Goal: Task Accomplishment & Management: Manage account settings

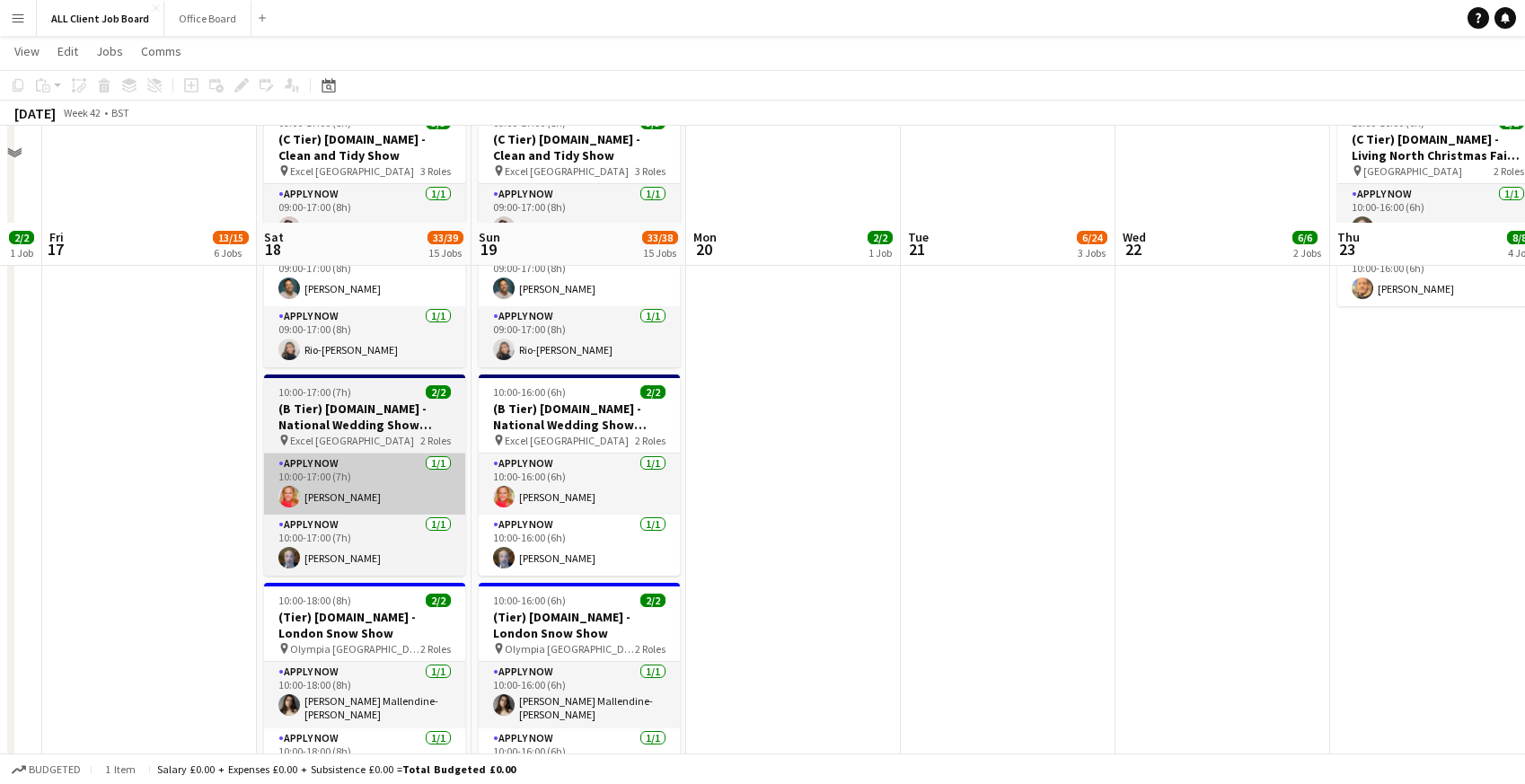
scroll to position [3547, 0]
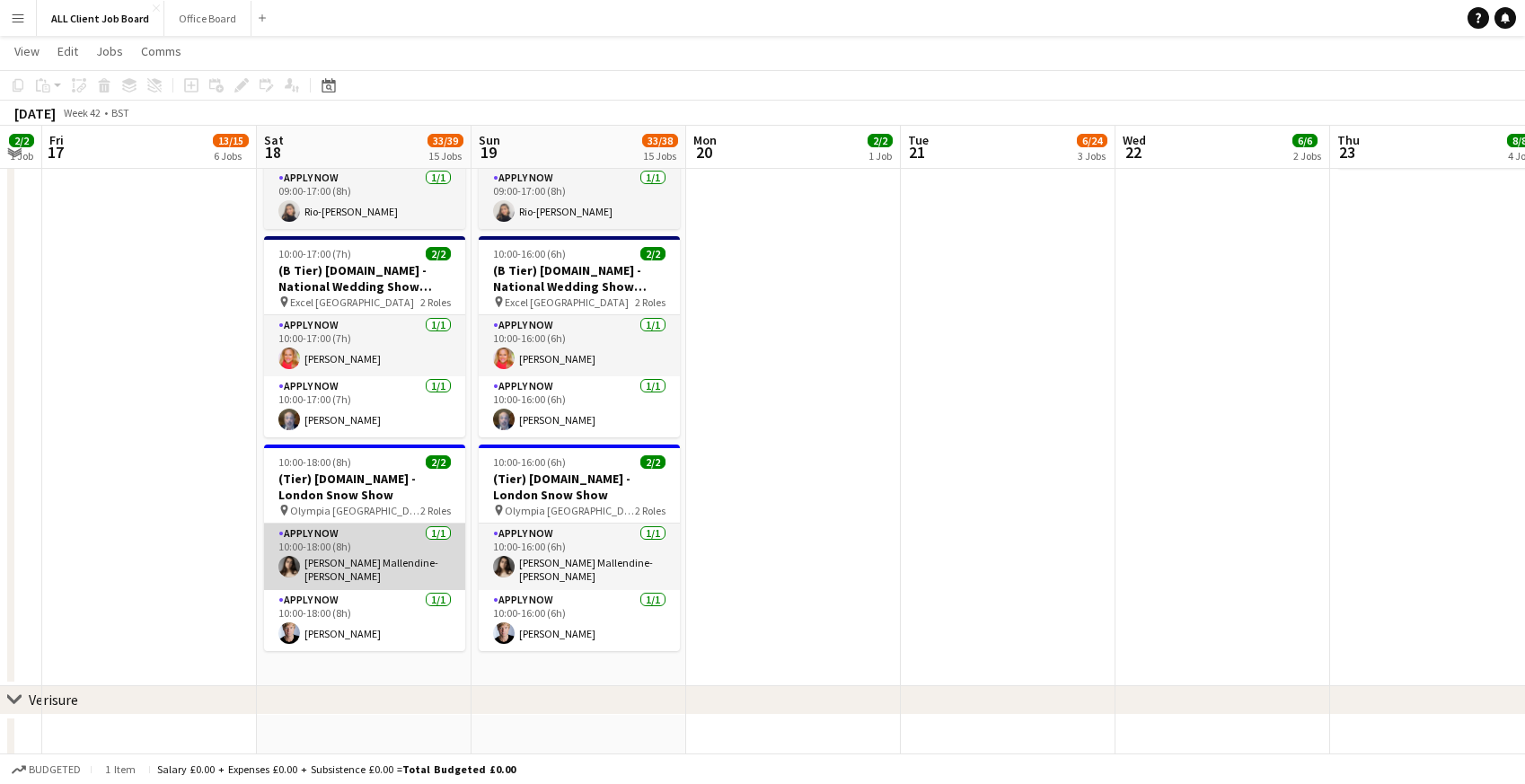
click at [349, 557] on app-card-role "APPLY NOW [DATE] 10:00-18:00 (8h) [PERSON_NAME] Mallendine-[PERSON_NAME]" at bounding box center [365, 556] width 201 height 67
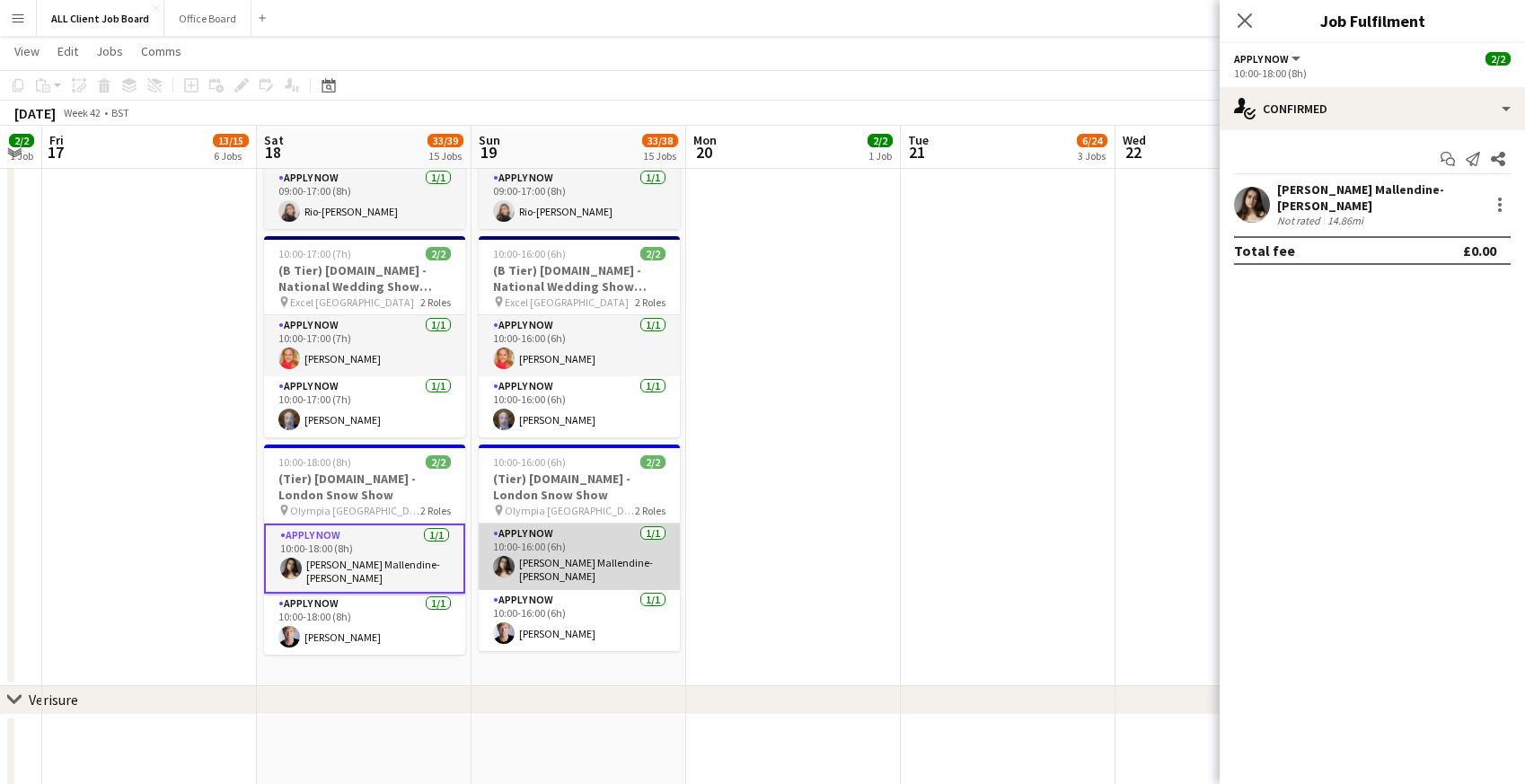
click at [534, 537] on app-card-role "APPLY NOW [DATE] 10:00-16:00 (6h) [PERSON_NAME] Mallendine-[PERSON_NAME]" at bounding box center [579, 556] width 201 height 67
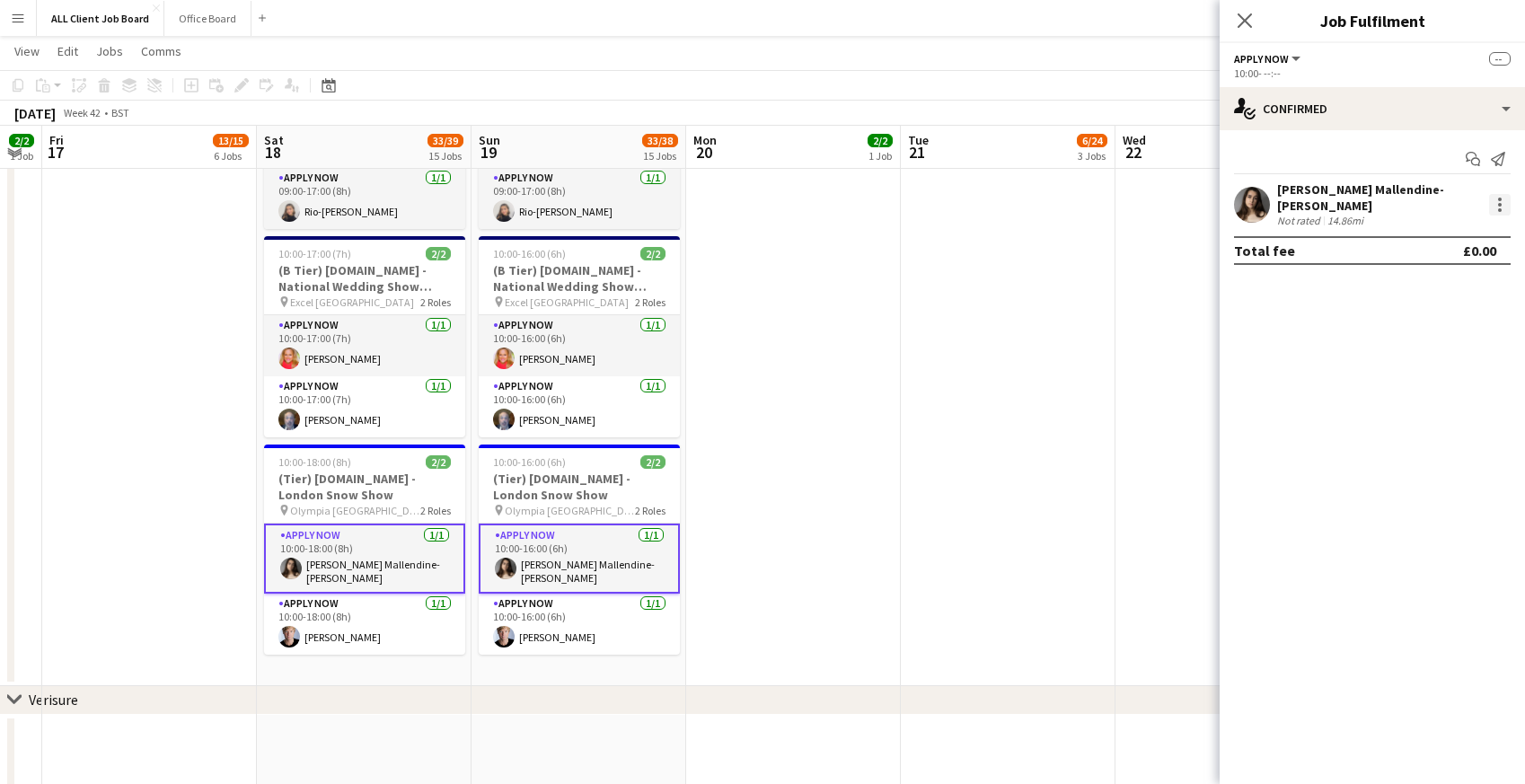
click at [1500, 203] on div at bounding box center [1500, 205] width 4 height 4
click at [1397, 354] on span "Remove" at bounding box center [1412, 361] width 54 height 15
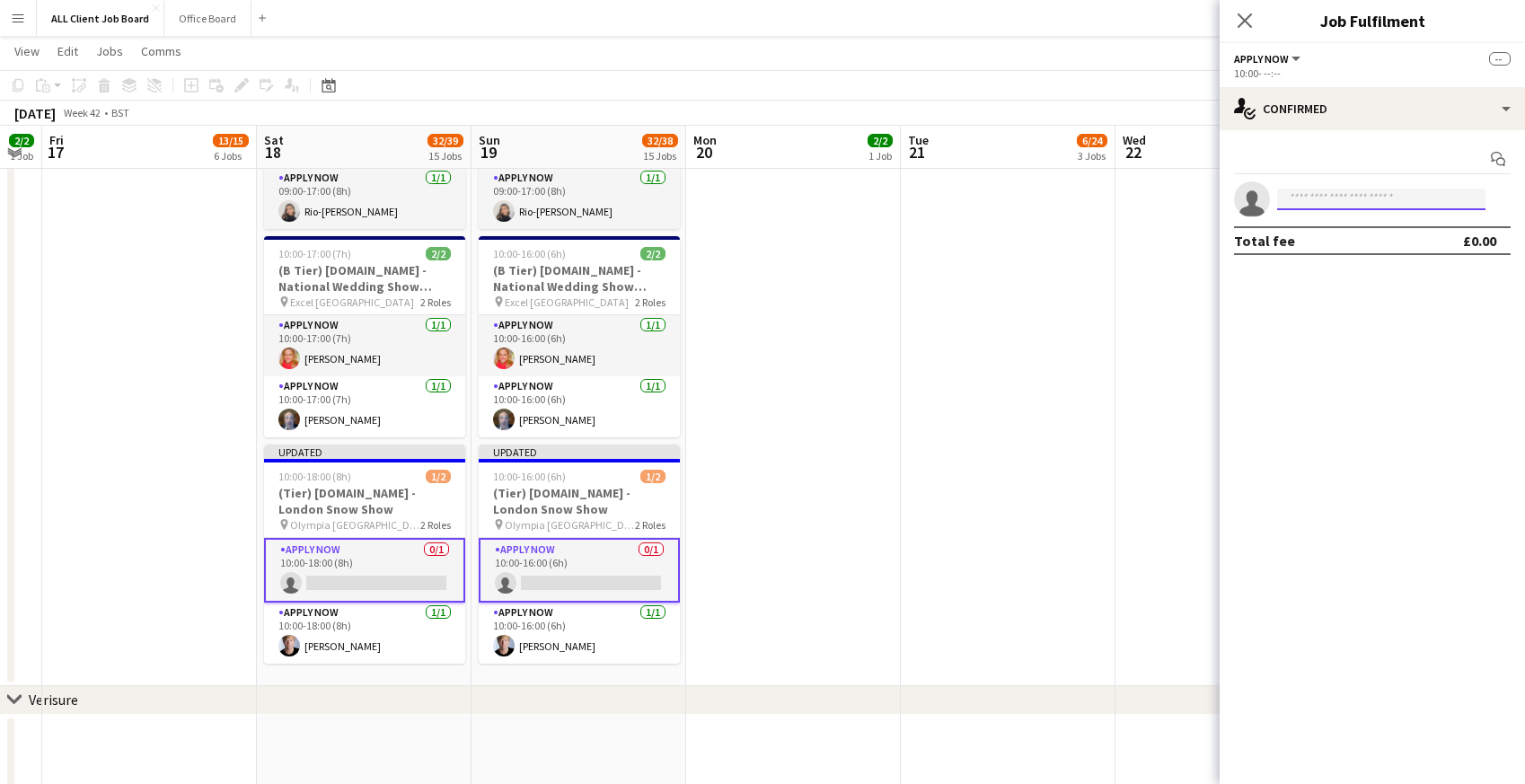
click at [1299, 199] on input at bounding box center [1380, 199] width 208 height 22
type input "****"
click at [1309, 236] on span "[PERSON_NAME][EMAIL_ADDRESS][DOMAIN_NAME]" at bounding box center [1381, 239] width 179 height 14
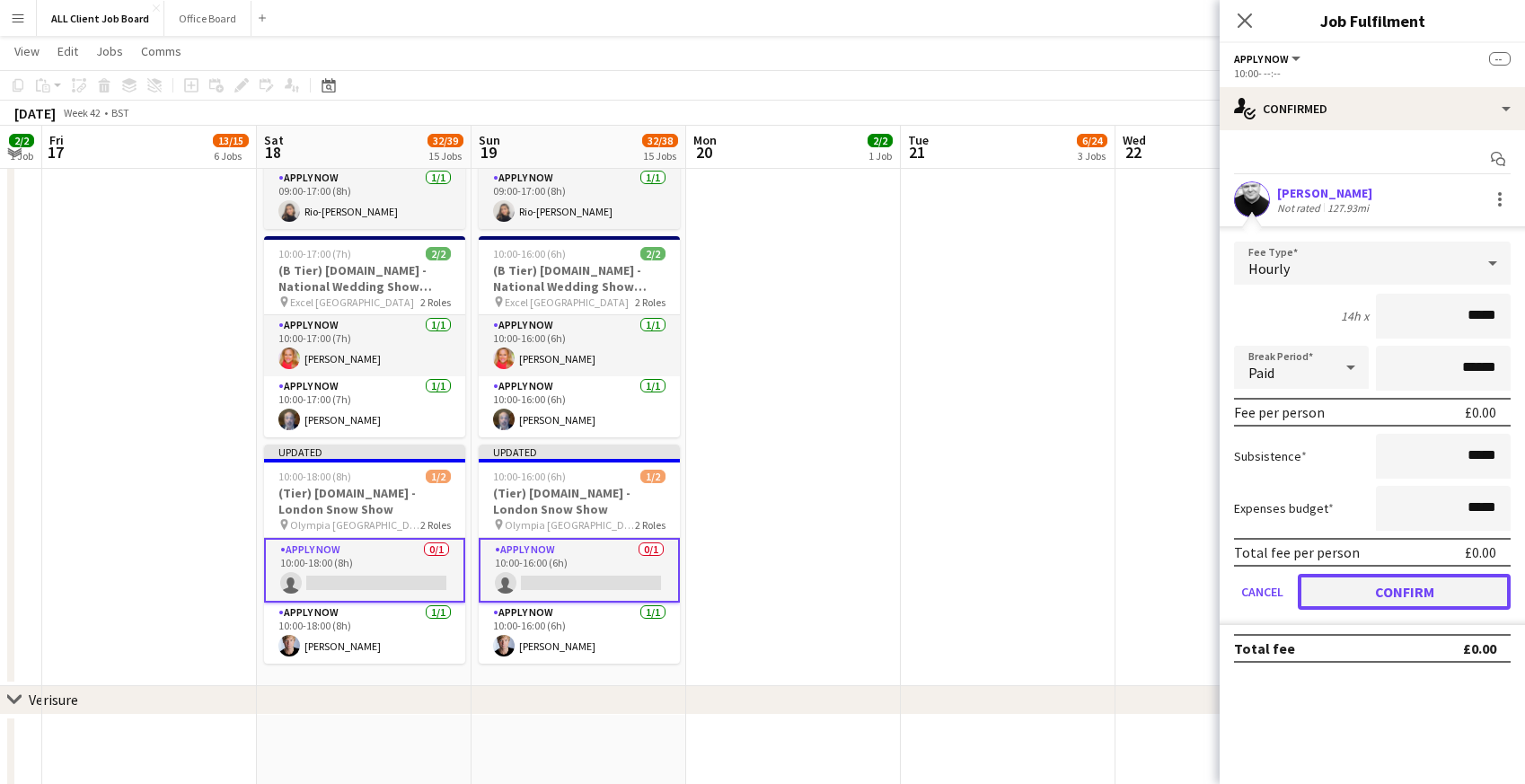
click at [1330, 588] on button "Confirm" at bounding box center [1404, 592] width 213 height 36
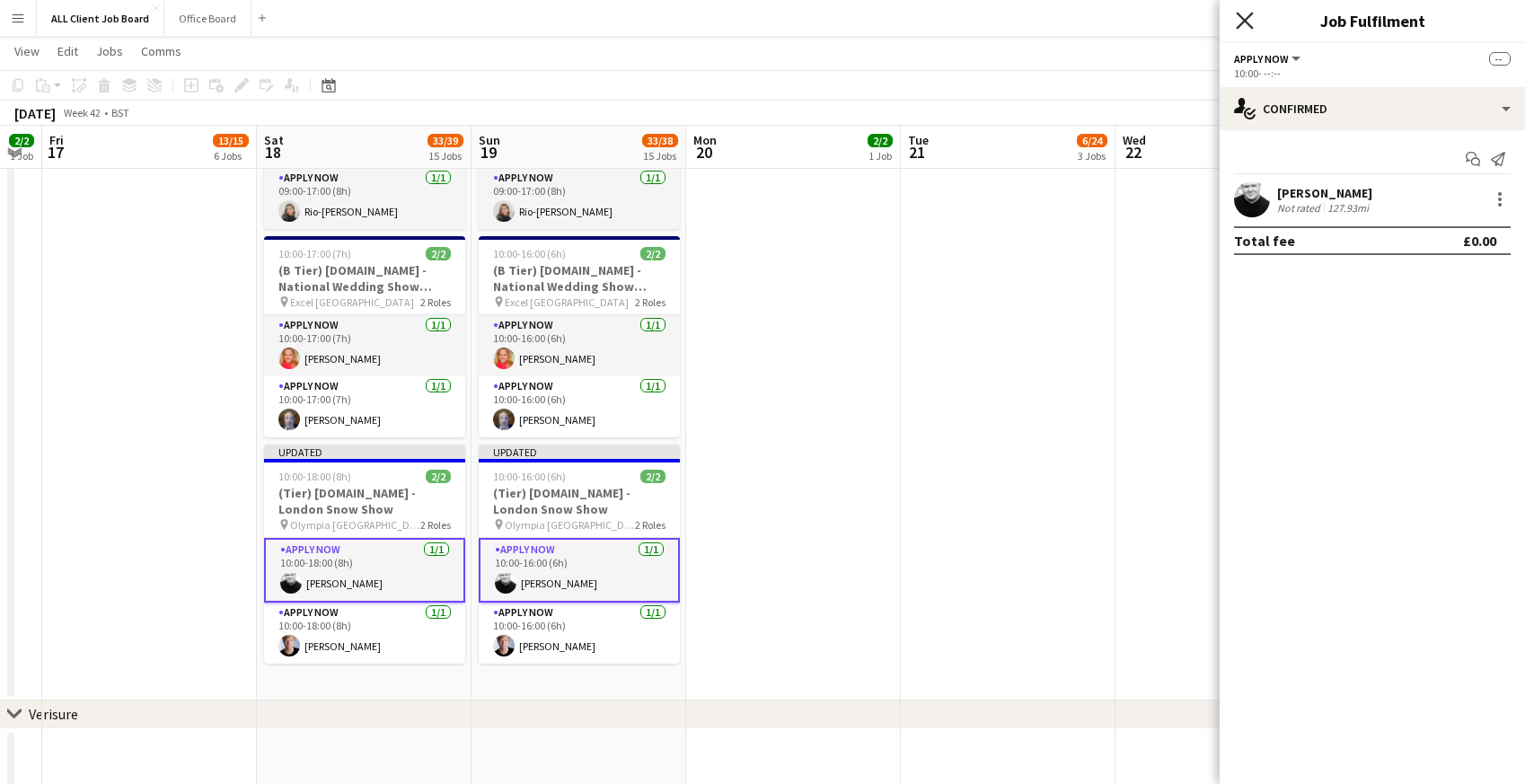
click at [1247, 17] on icon at bounding box center [1244, 20] width 17 height 17
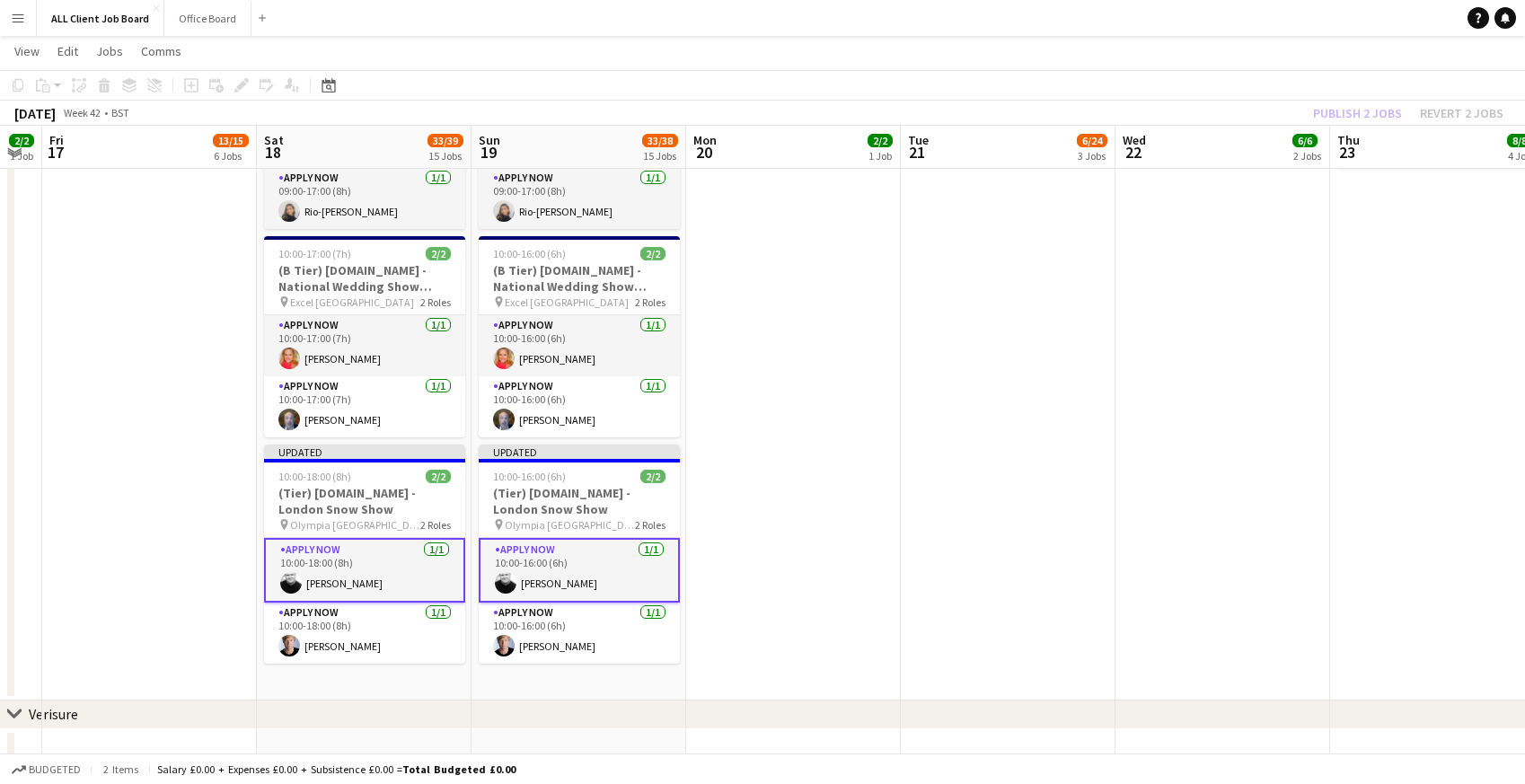
click at [1208, 316] on app-date-cell at bounding box center [1222, 329] width 214 height 740
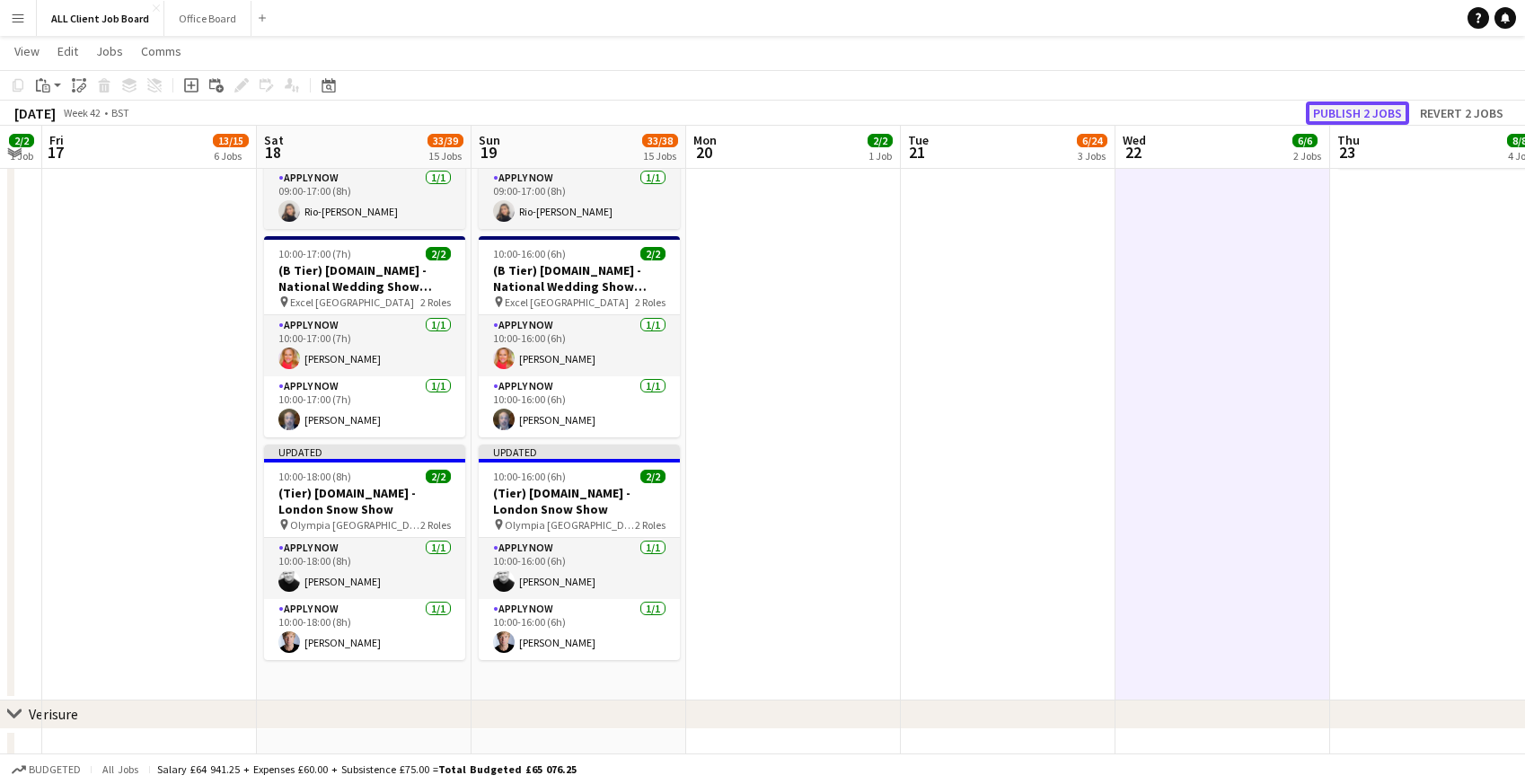
click at [1380, 113] on button "Publish 2 jobs" at bounding box center [1358, 113] width 104 height 23
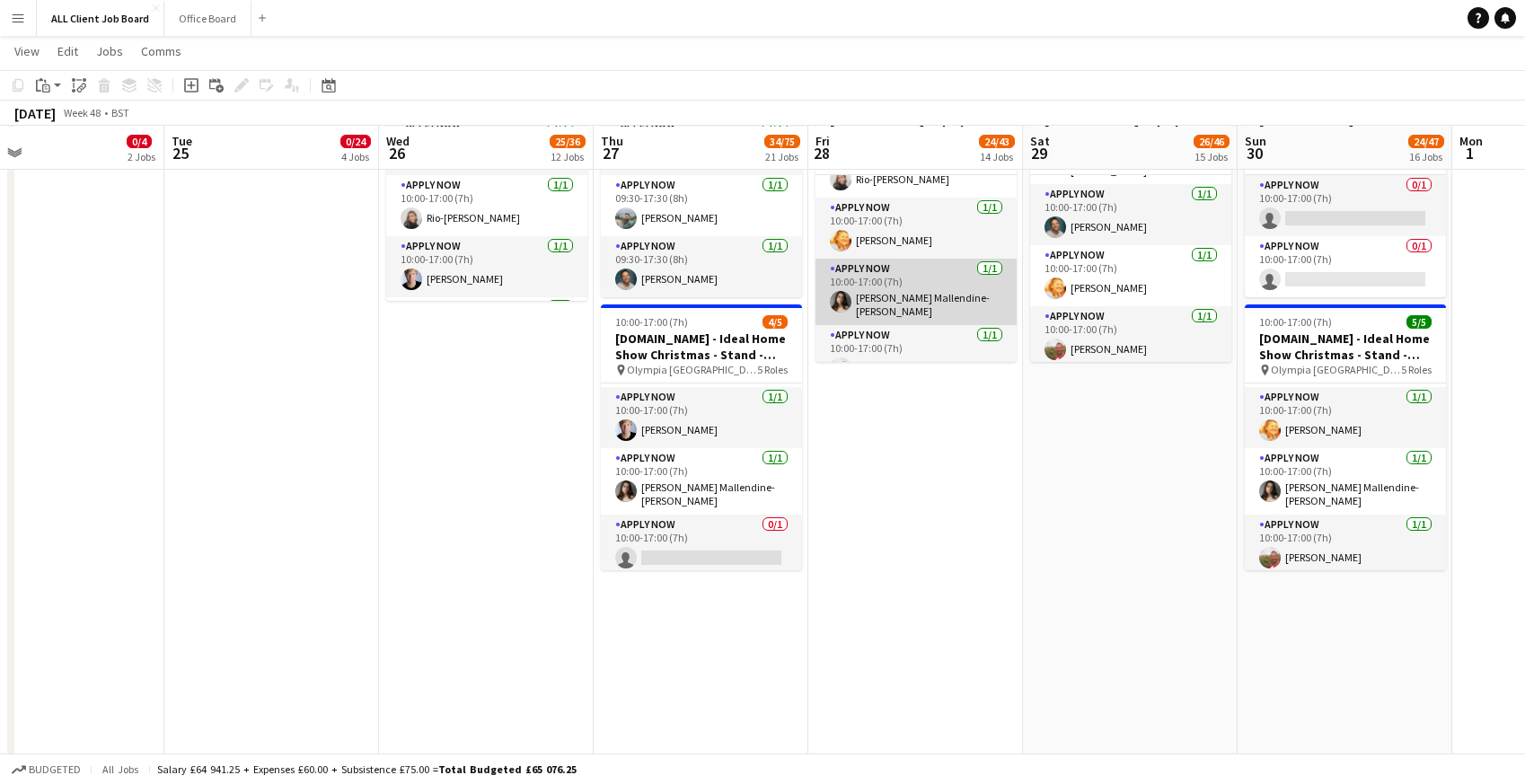
scroll to position [119, 0]
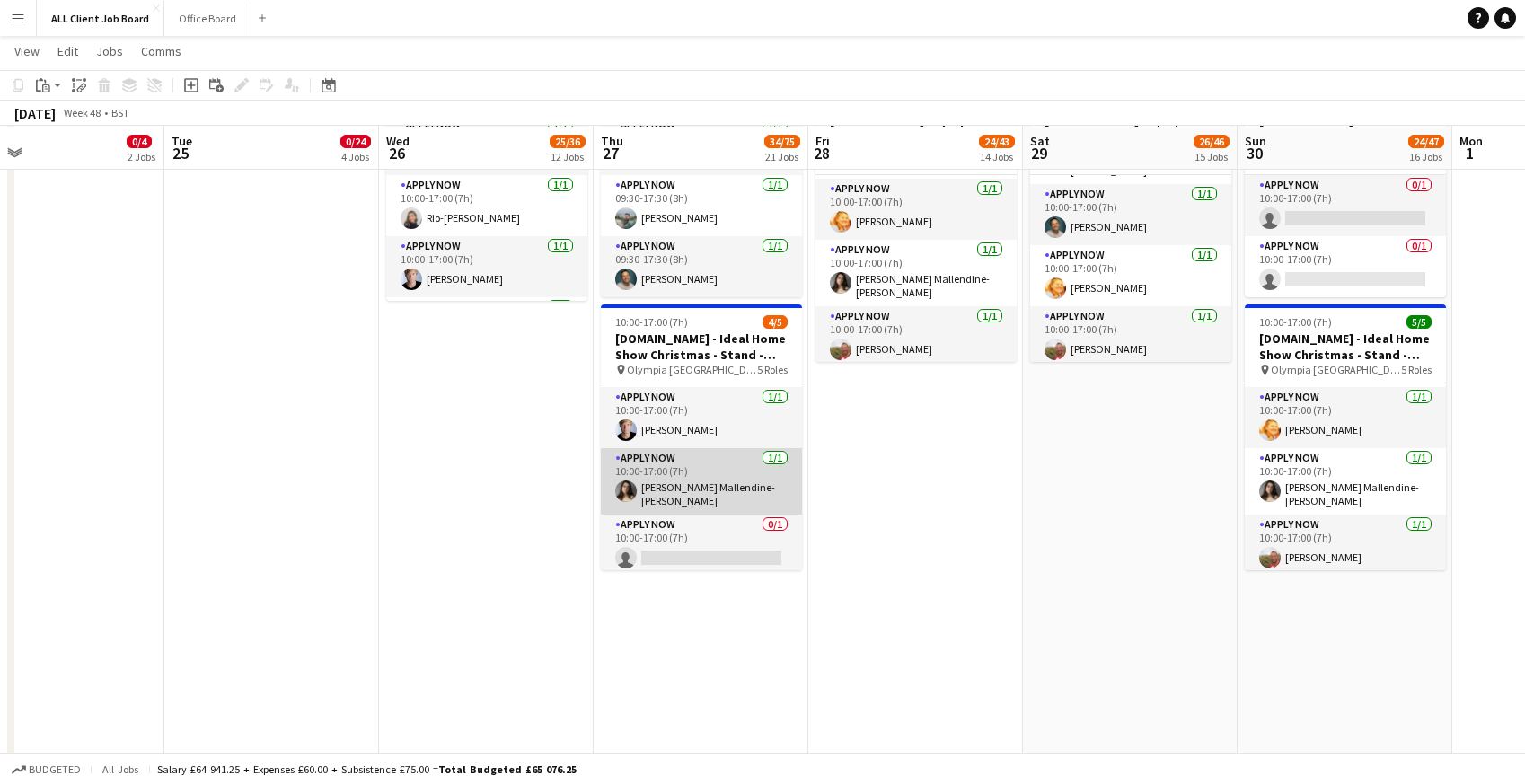
click at [680, 479] on app-card-role "APPLY NOW [DATE] 10:00-17:00 (7h) [PERSON_NAME] Mallendine-[PERSON_NAME]" at bounding box center [702, 481] width 201 height 67
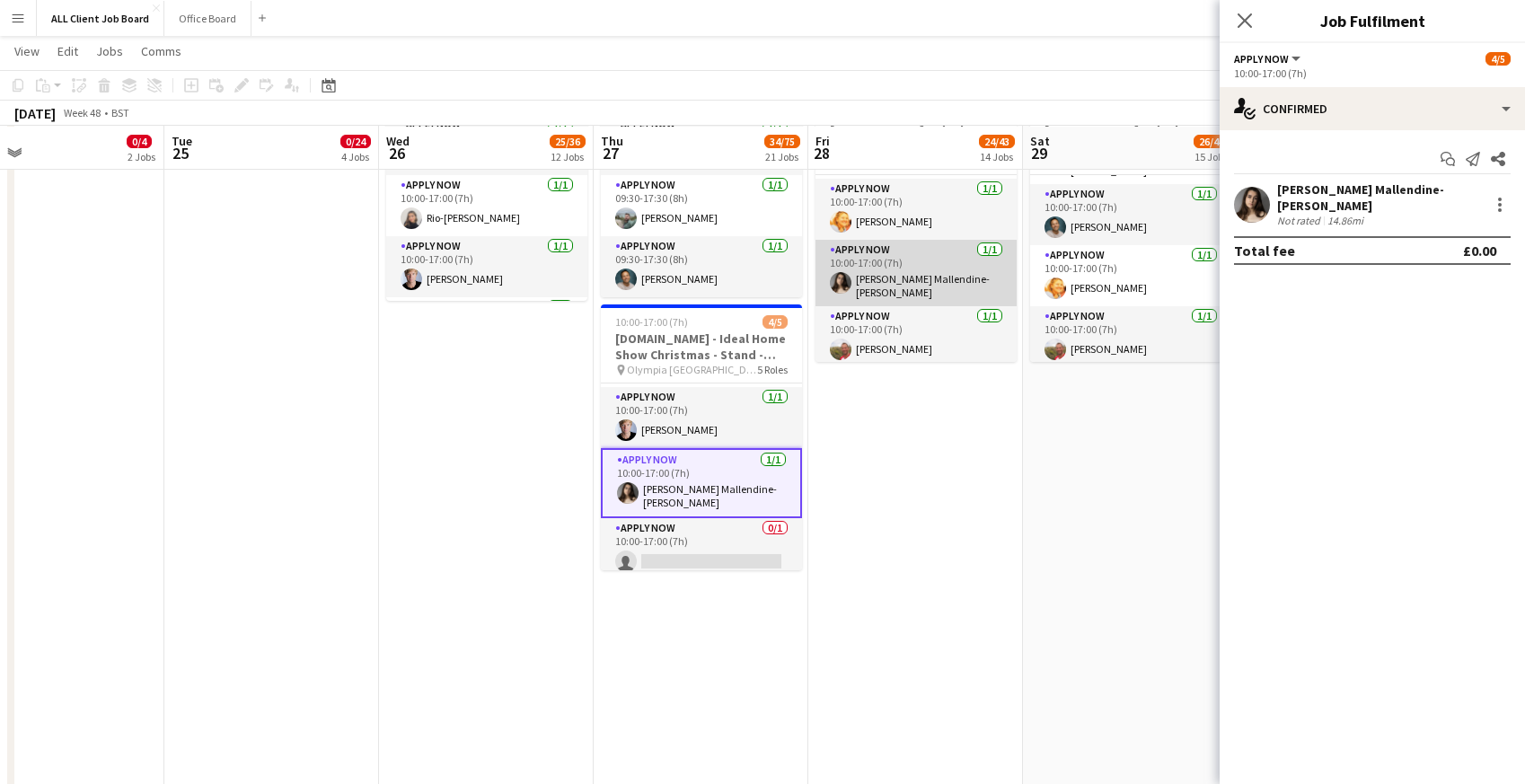
click at [901, 267] on app-card-role "APPLY NOW [DATE] 10:00-17:00 (7h) [PERSON_NAME] Mallendine-[PERSON_NAME]" at bounding box center [916, 273] width 201 height 67
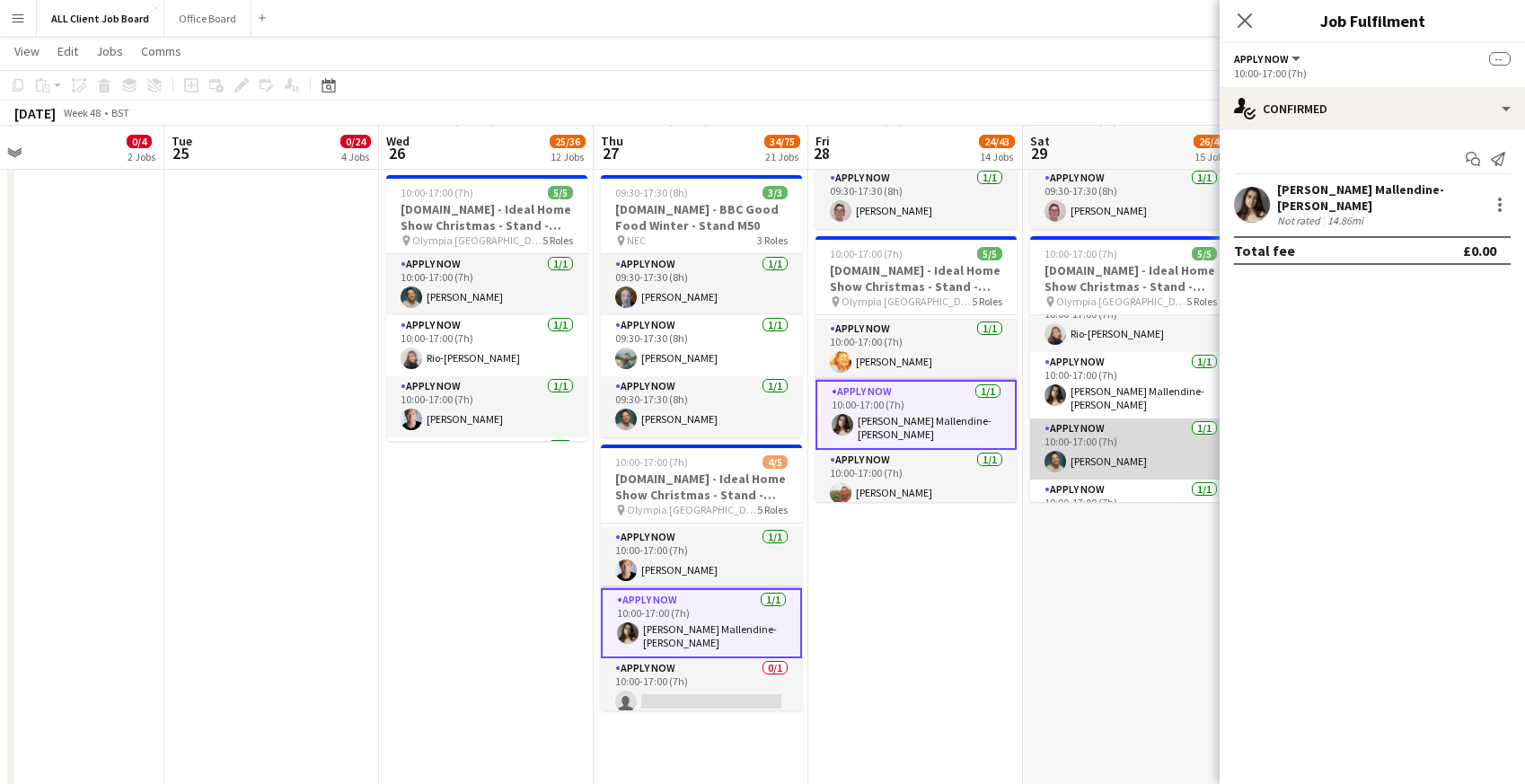
scroll to position [18, 0]
click at [1103, 359] on app-card-role "APPLY NOW [DATE] 10:00-17:00 (7h) [PERSON_NAME] Mallendine-[PERSON_NAME]" at bounding box center [1131, 392] width 201 height 67
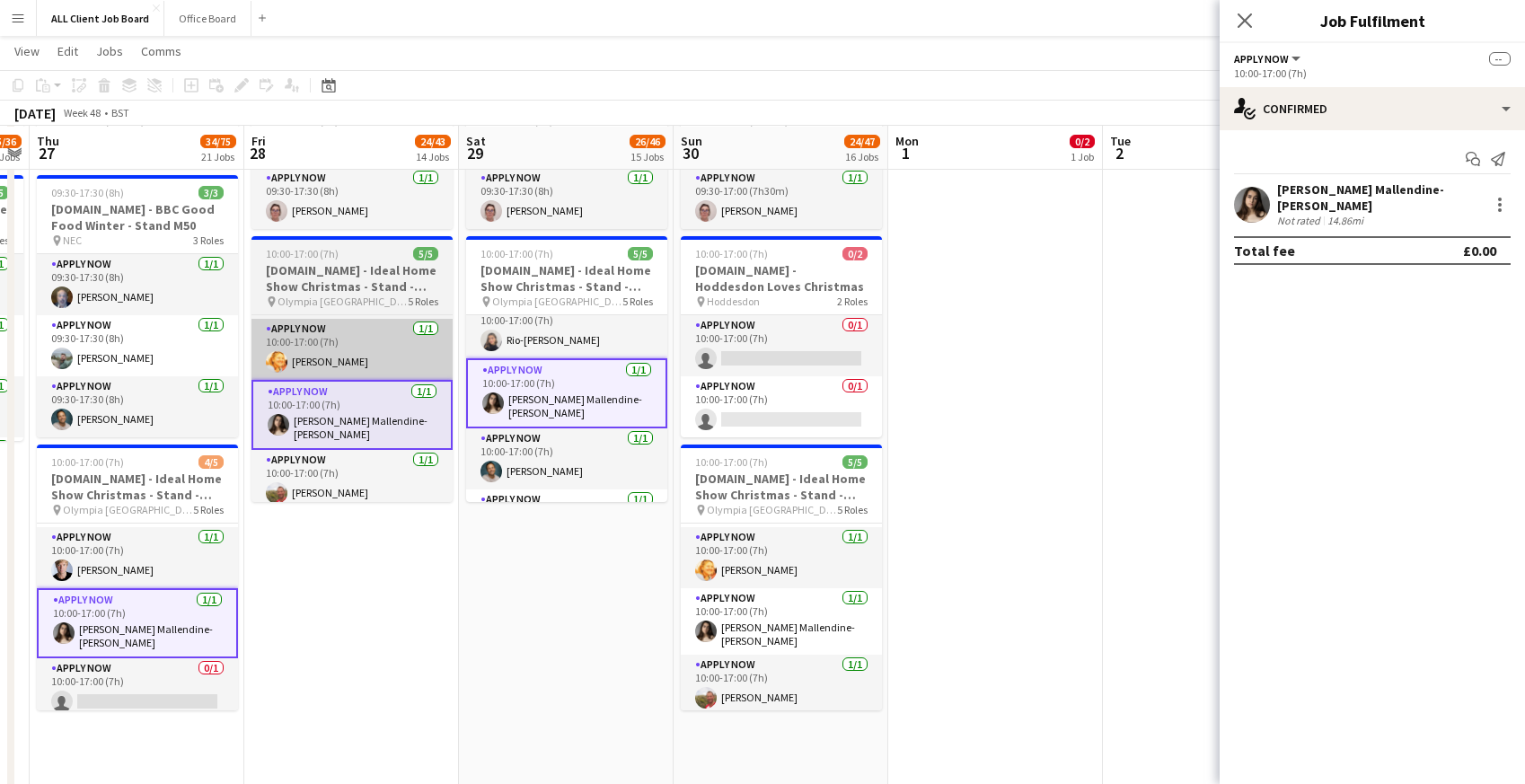
scroll to position [0, 617]
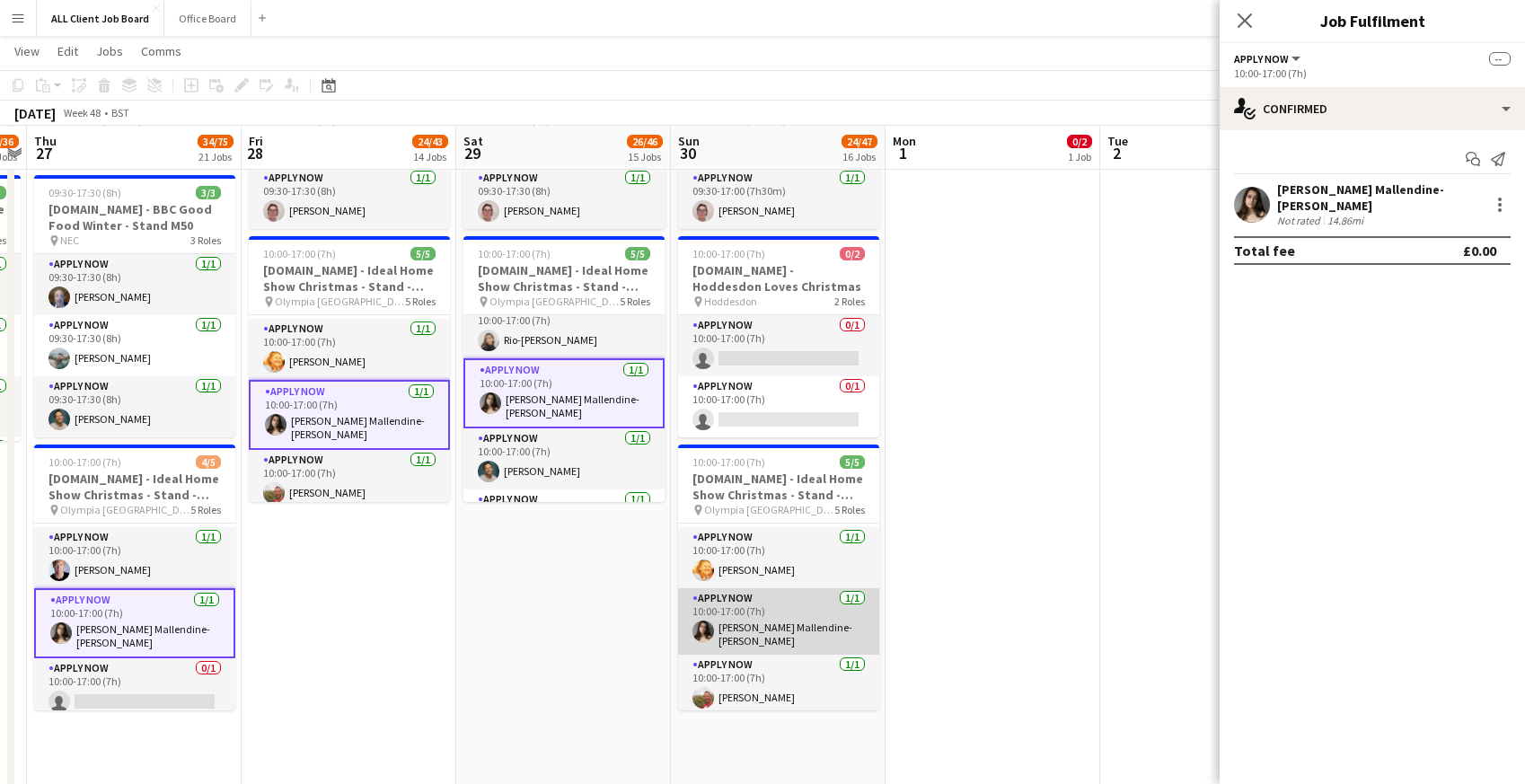
click at [724, 624] on app-card-role "APPLY NOW [DATE] 10:00-17:00 (7h) [PERSON_NAME] Mallendine-[PERSON_NAME]" at bounding box center [778, 621] width 201 height 67
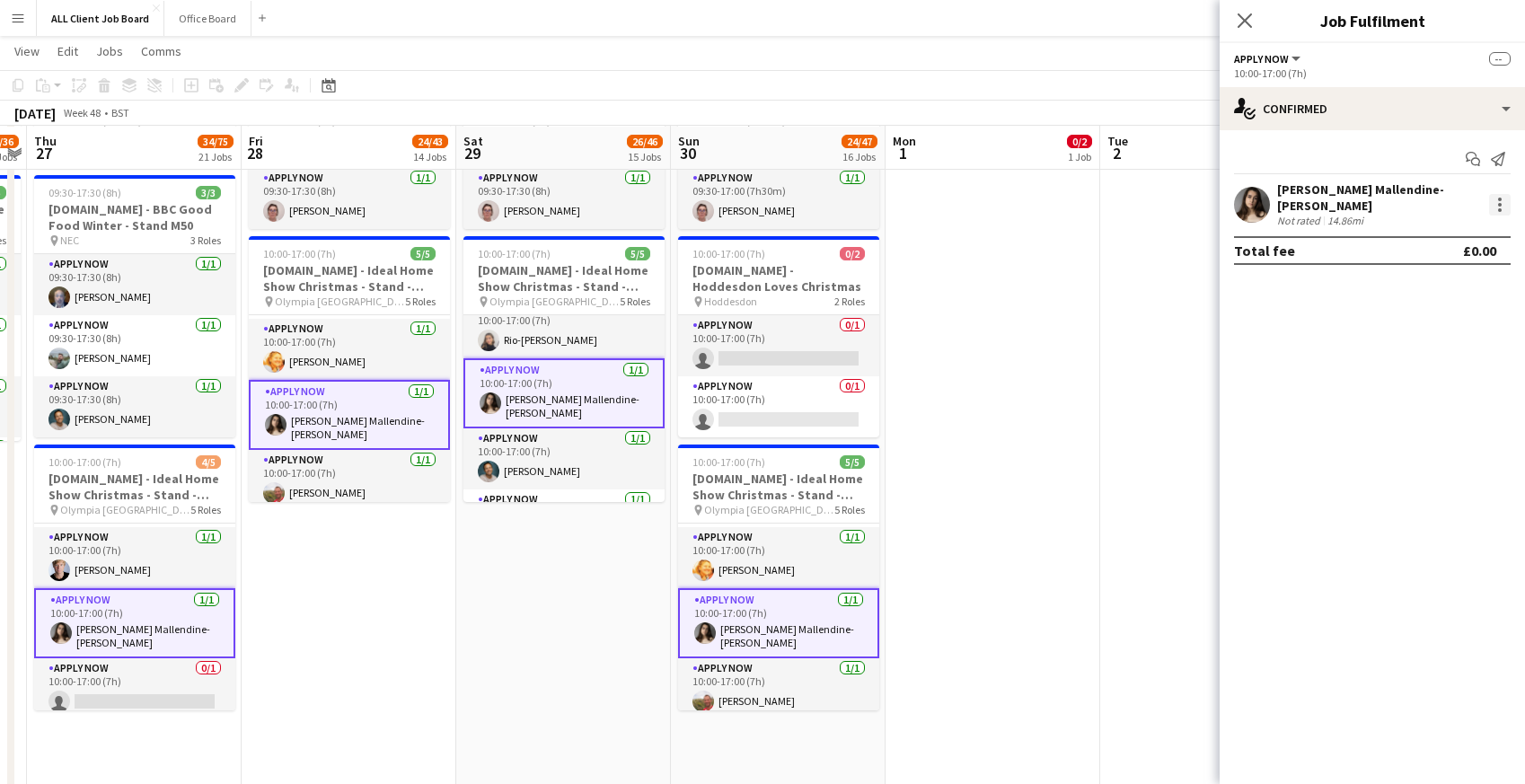
click at [1499, 197] on div at bounding box center [1500, 199] width 4 height 4
click at [1406, 359] on span "Remove" at bounding box center [1412, 361] width 54 height 15
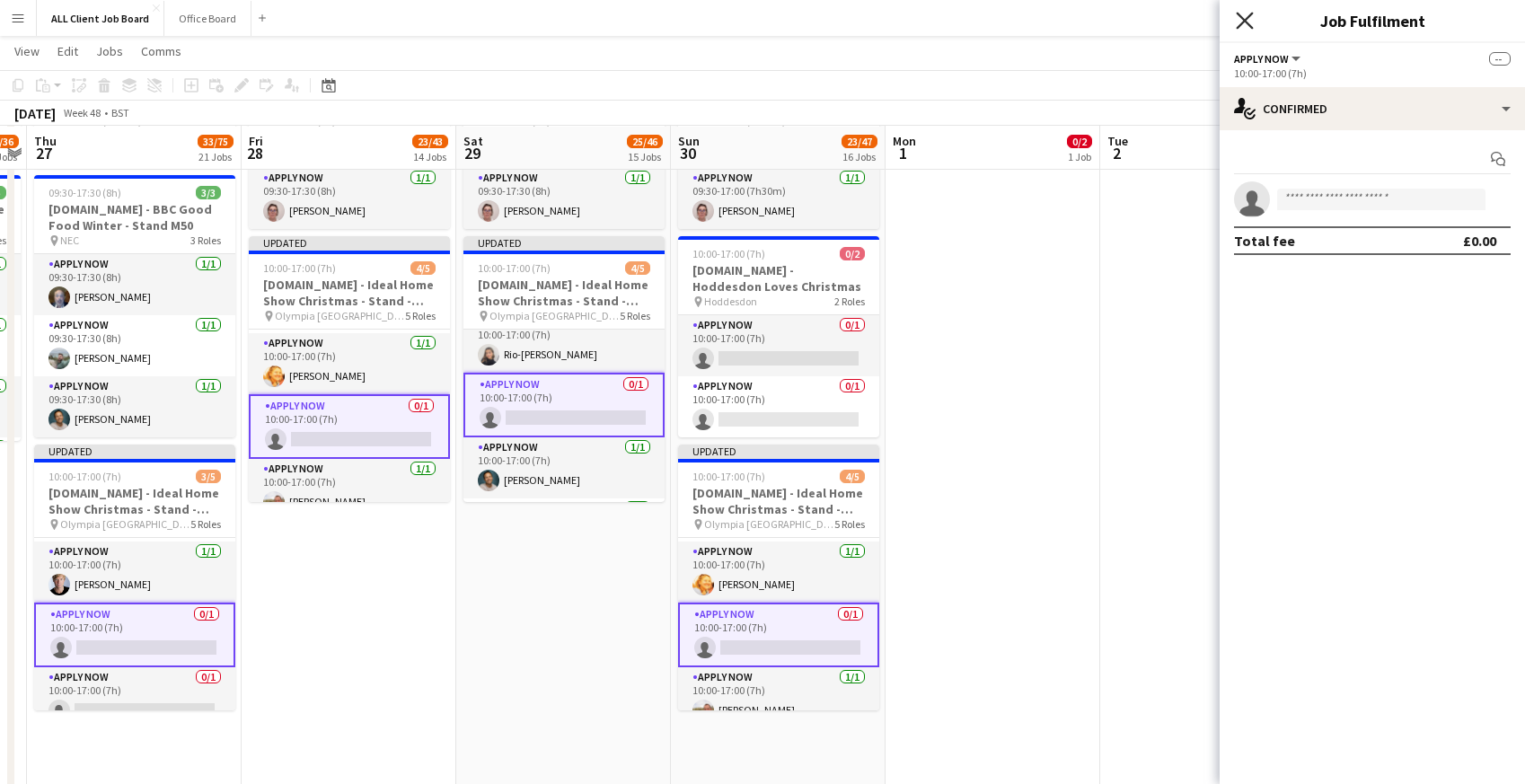
click at [1239, 25] on icon at bounding box center [1244, 20] width 17 height 17
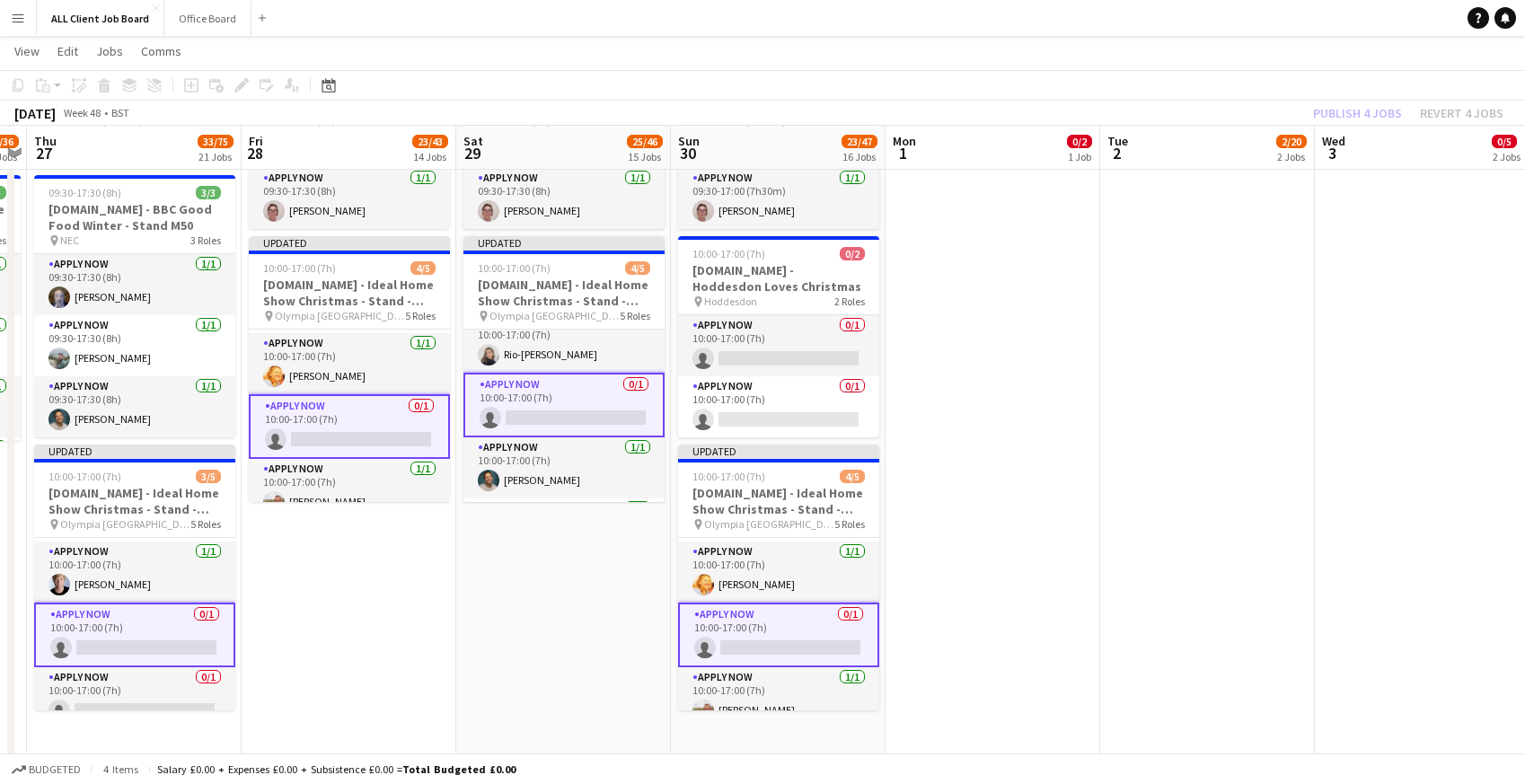
click at [1219, 18] on app-navbar "Menu Boards Boards Boards All jobs Status Workforce Workforce My Workforce Recr…" at bounding box center [762, 18] width 1525 height 36
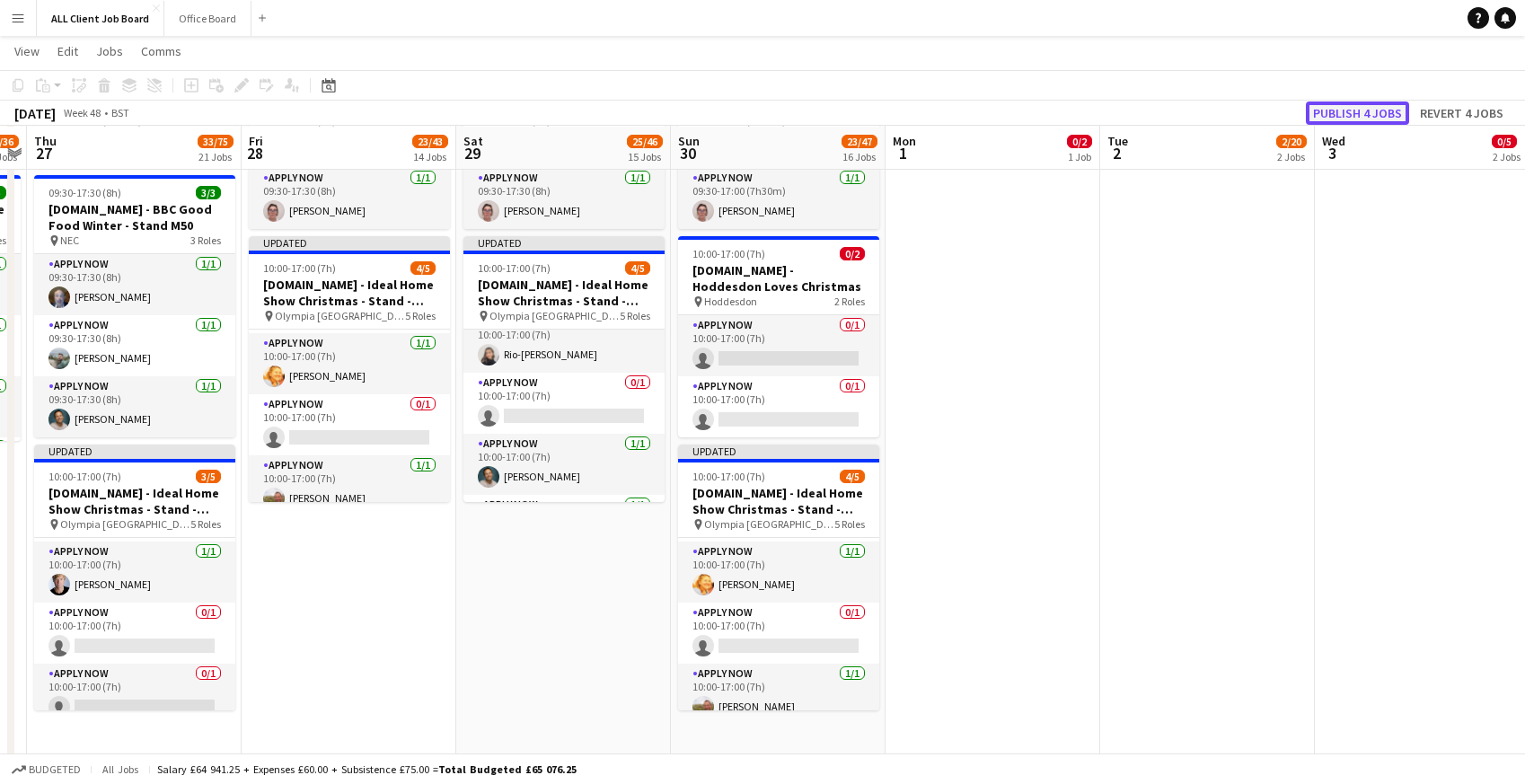
click at [1332, 111] on button "Publish 4 jobs" at bounding box center [1358, 113] width 104 height 23
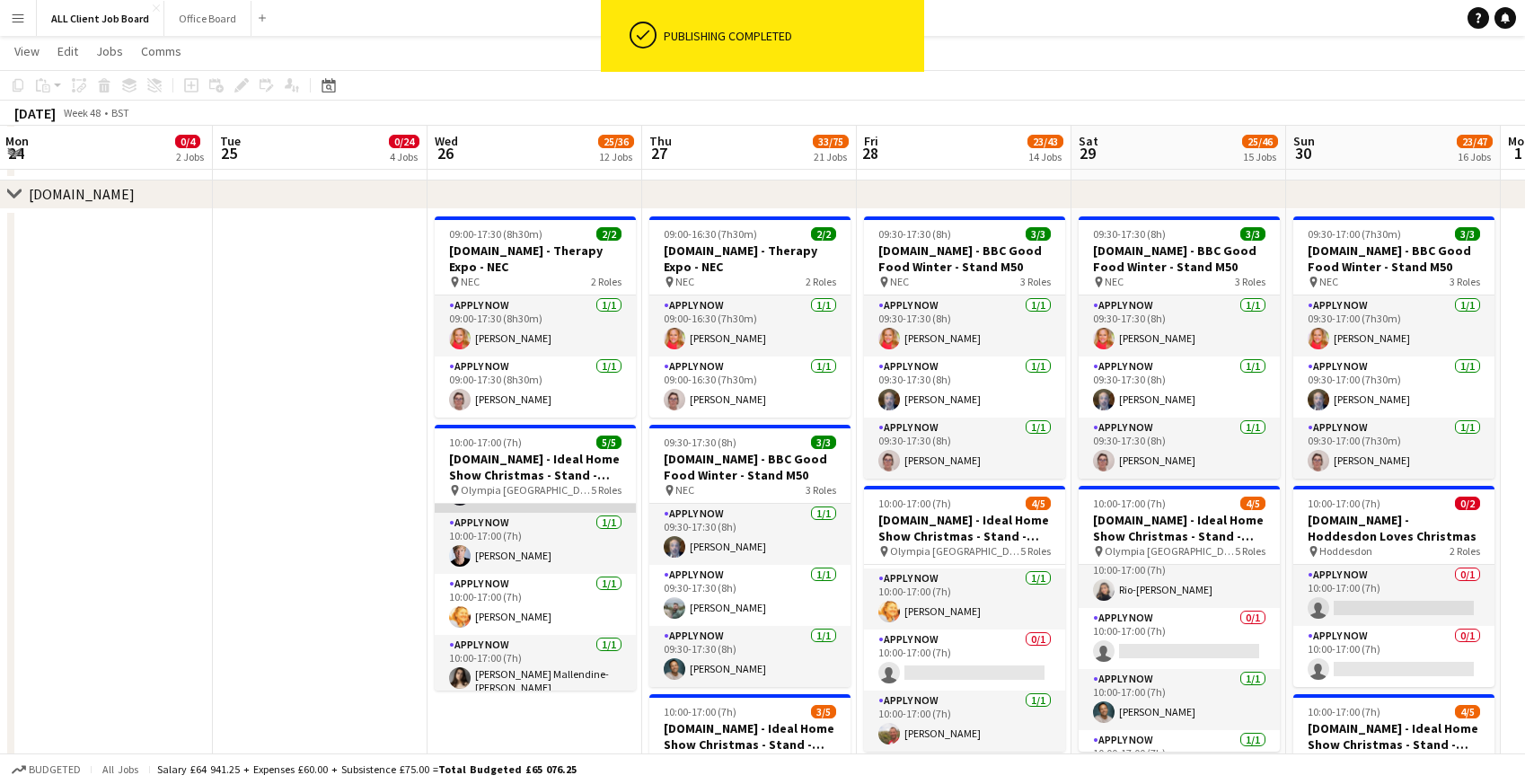
scroll to position [119, 0]
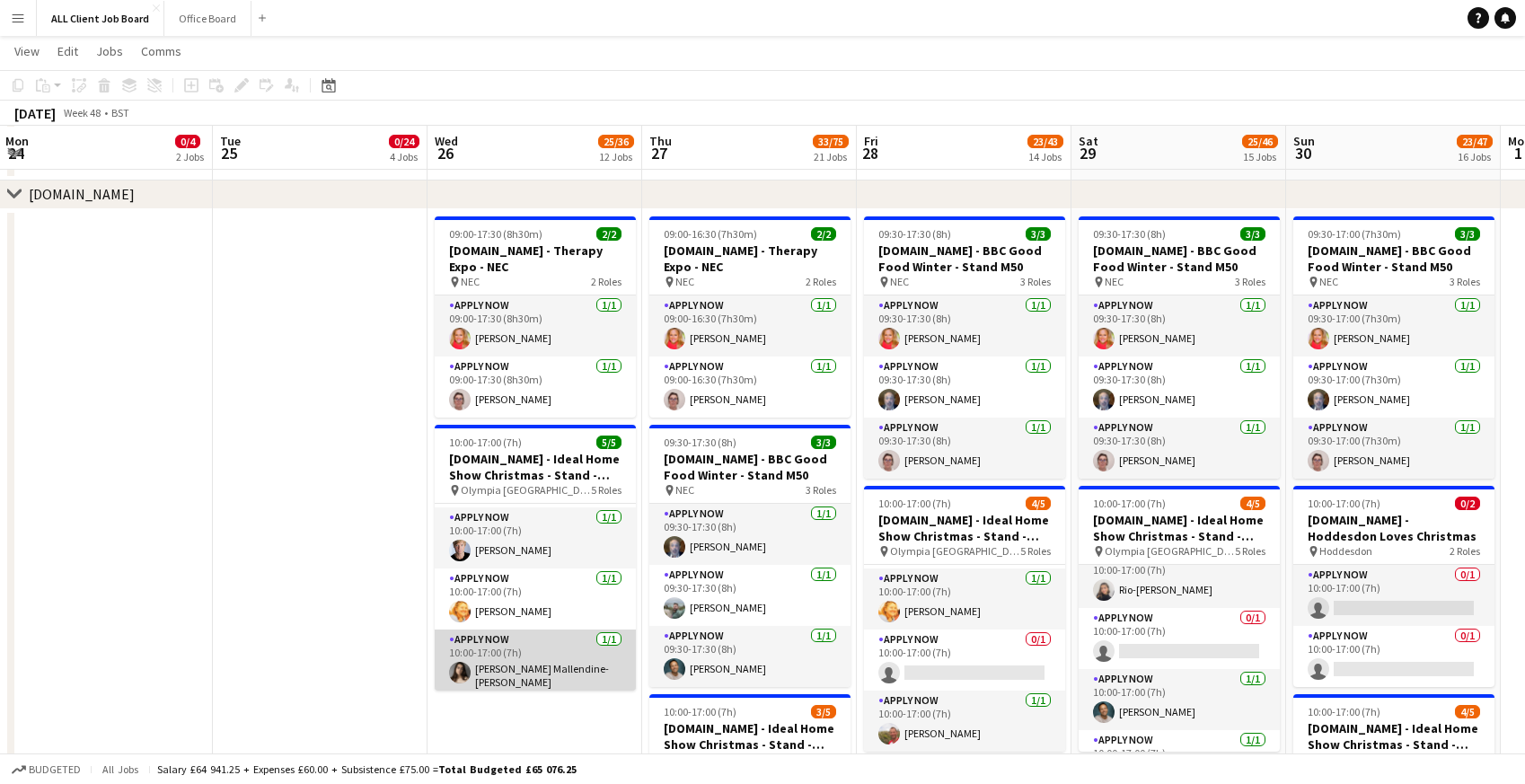
click at [509, 653] on app-card-role "APPLY NOW [DATE] 10:00-17:00 (7h) [PERSON_NAME] Mallendine-[PERSON_NAME]" at bounding box center [535, 662] width 201 height 67
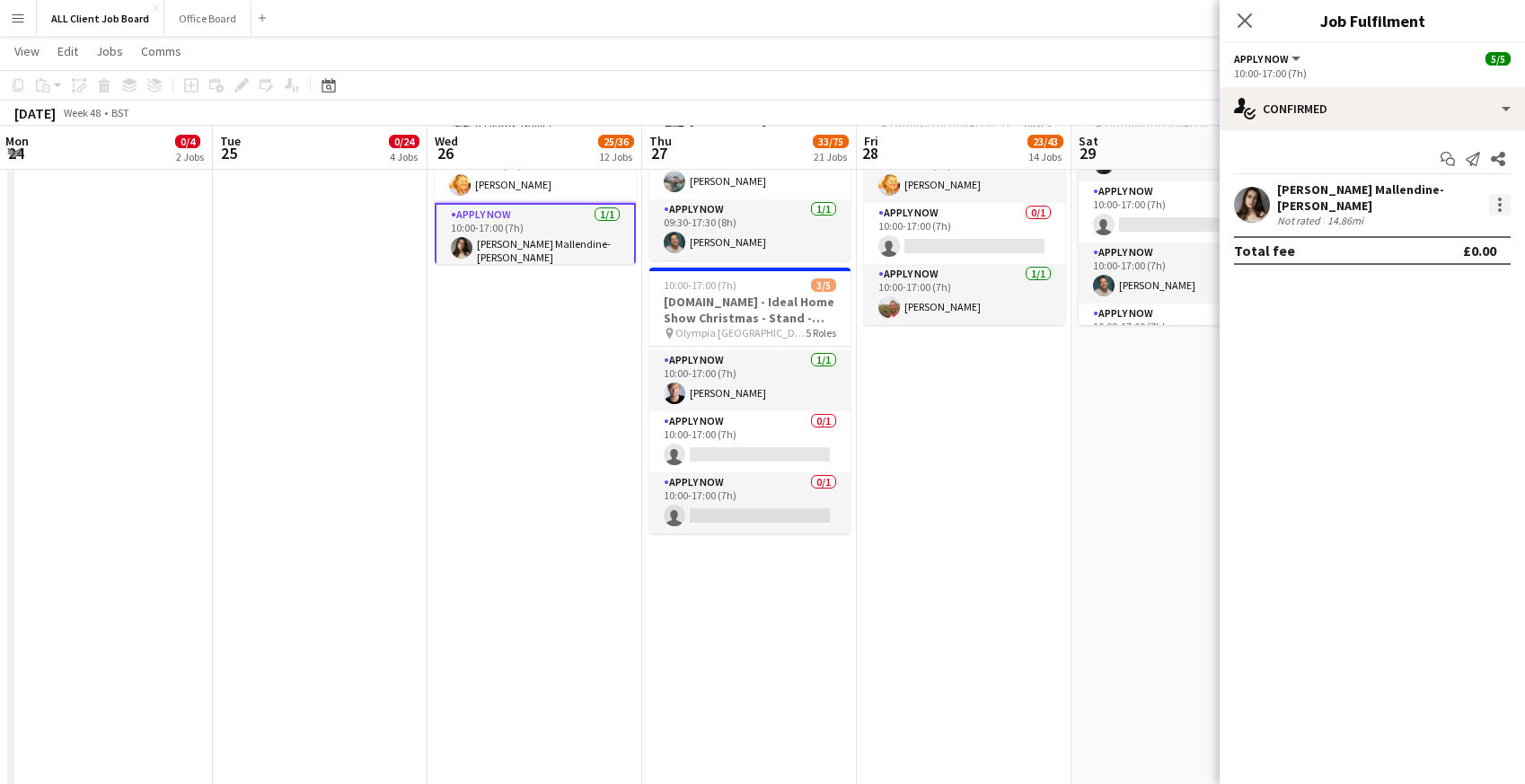
click at [1504, 194] on div at bounding box center [1500, 205] width 22 height 22
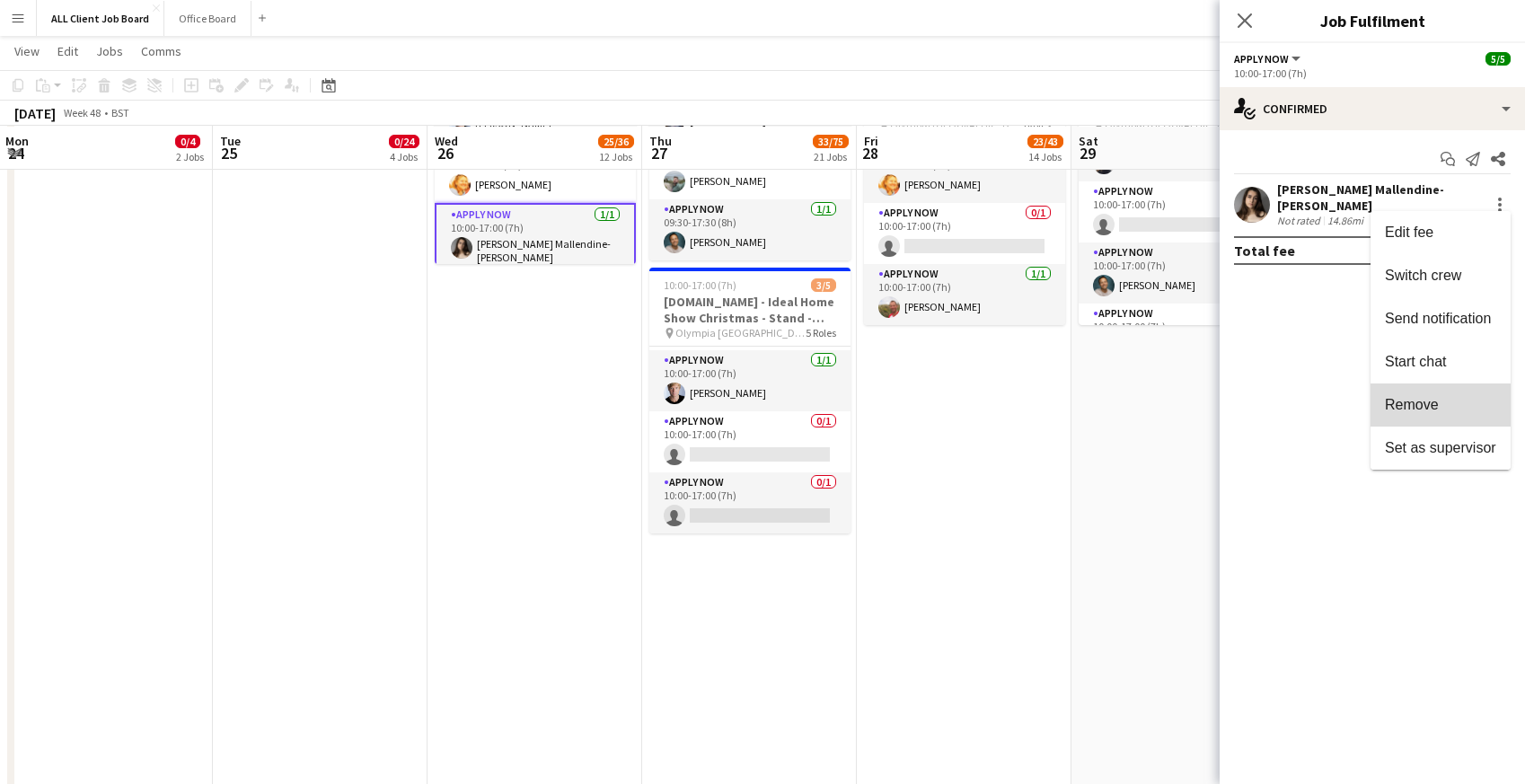
click at [1414, 400] on span "Remove" at bounding box center [1412, 403] width 54 height 15
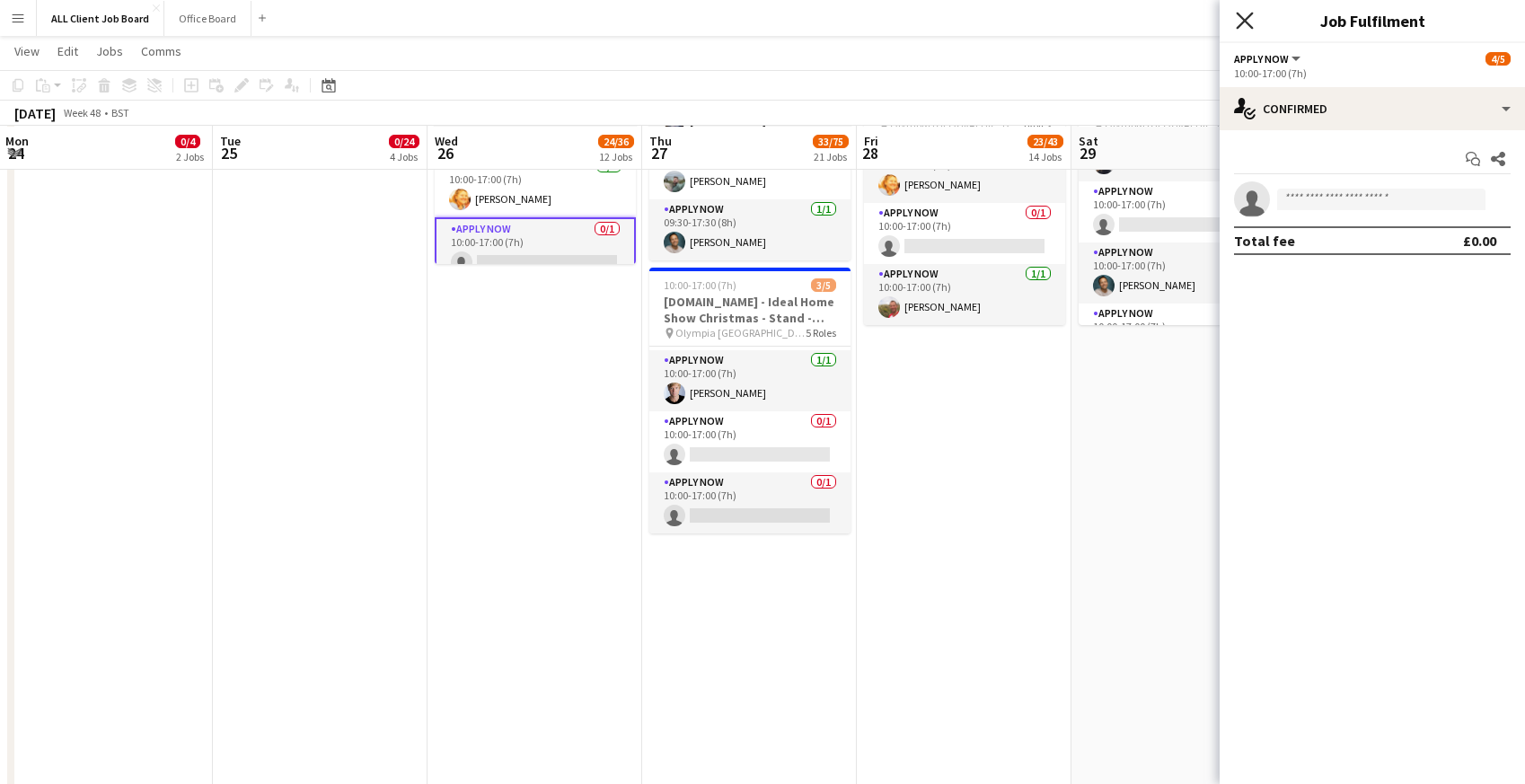
click at [1250, 26] on icon at bounding box center [1244, 20] width 17 height 17
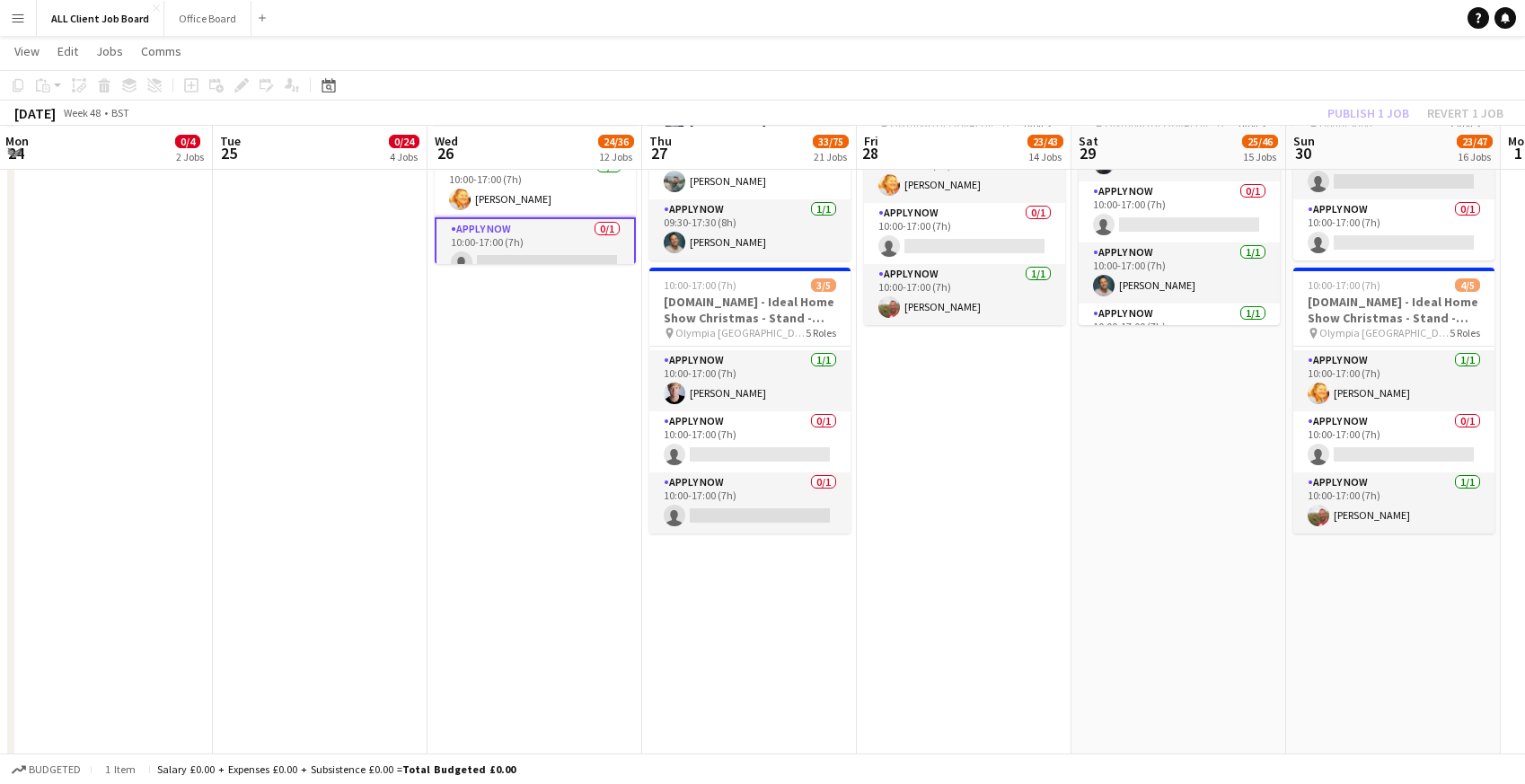
click at [1196, 424] on app-date-cell "09:30-17:30 (8h) 3/3 [DOMAIN_NAME] - BBC Good Food Winter - Stand M50 pin NEC 3…" at bounding box center [1178, 356] width 214 height 1146
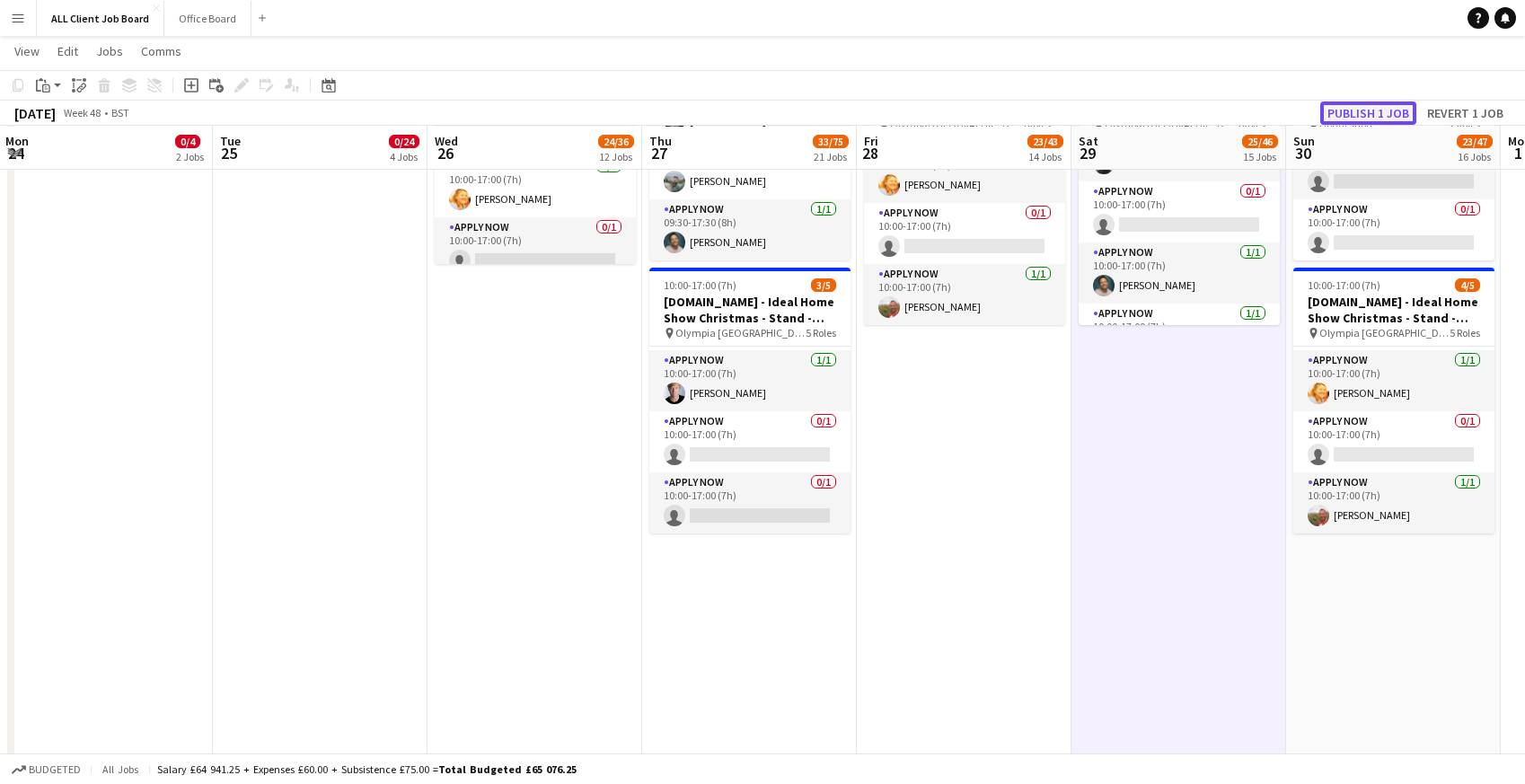
click at [1346, 105] on button "Publish 1 job" at bounding box center [1369, 113] width 96 height 23
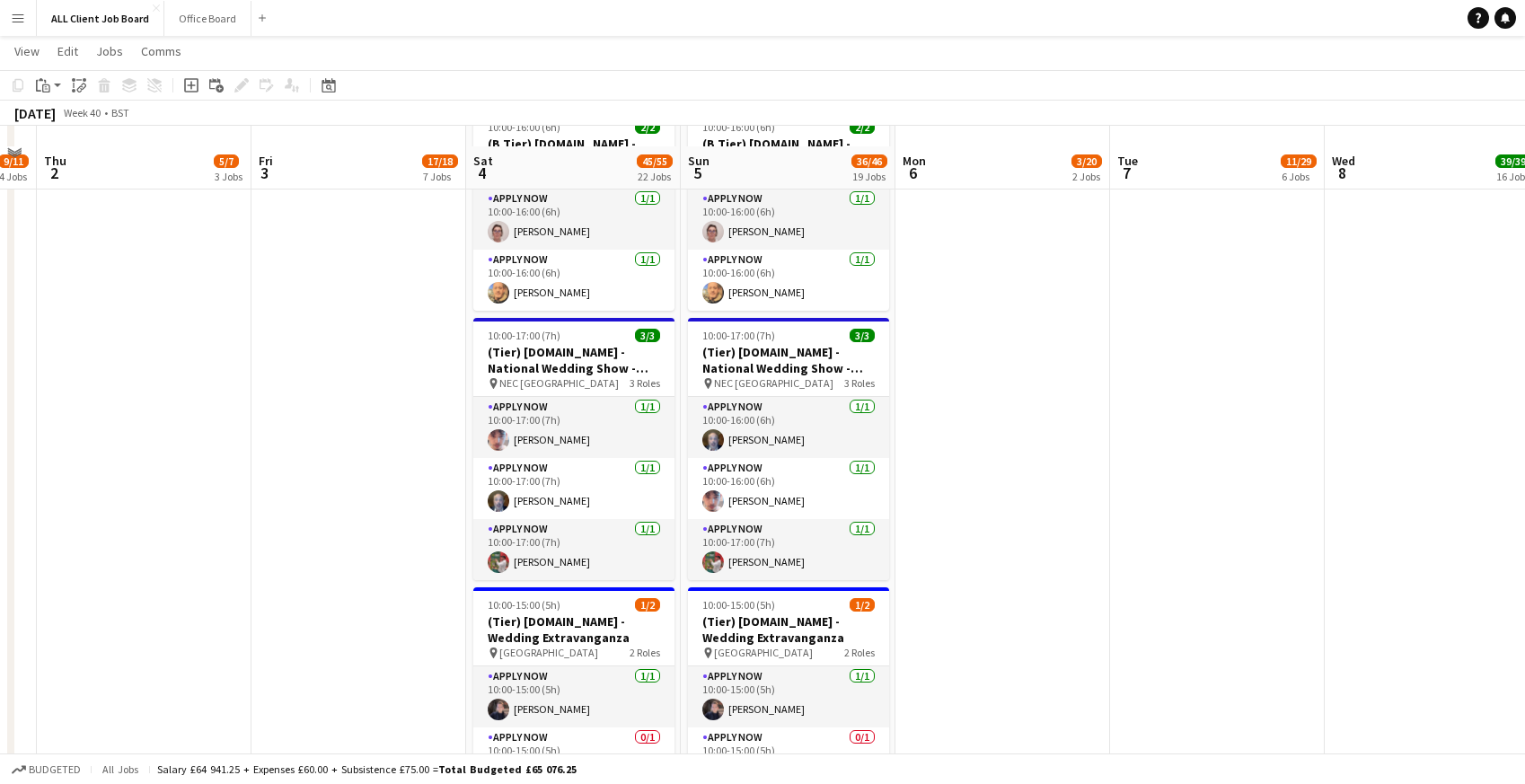
scroll to position [5465, 0]
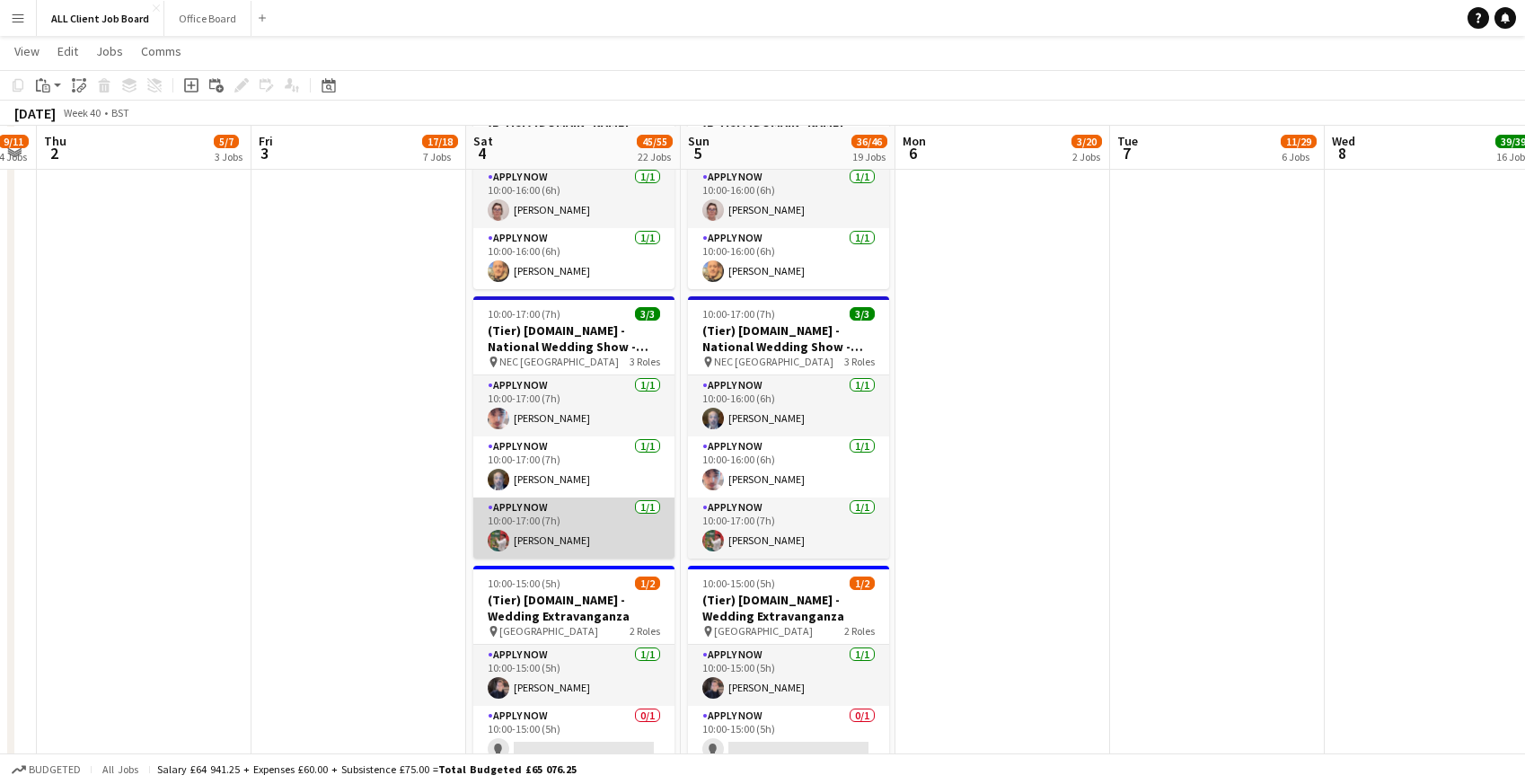
click at [538, 513] on app-card-role "APPLY NOW [DATE] 10:00-17:00 (7h) [PERSON_NAME]" at bounding box center [574, 527] width 201 height 61
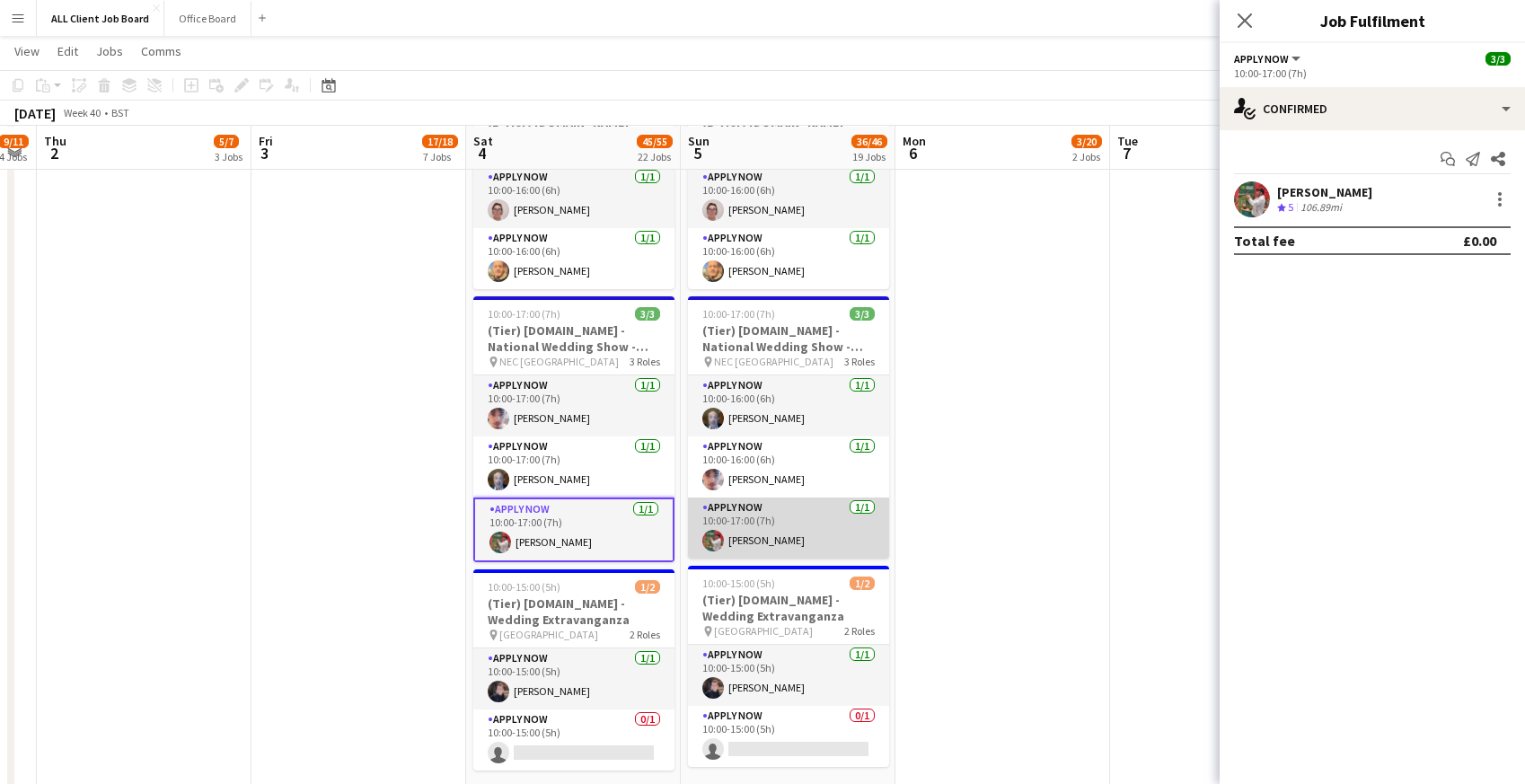
click at [797, 515] on app-card-role "APPLY NOW [DATE] 10:00-17:00 (7h) [PERSON_NAME]" at bounding box center [788, 527] width 201 height 61
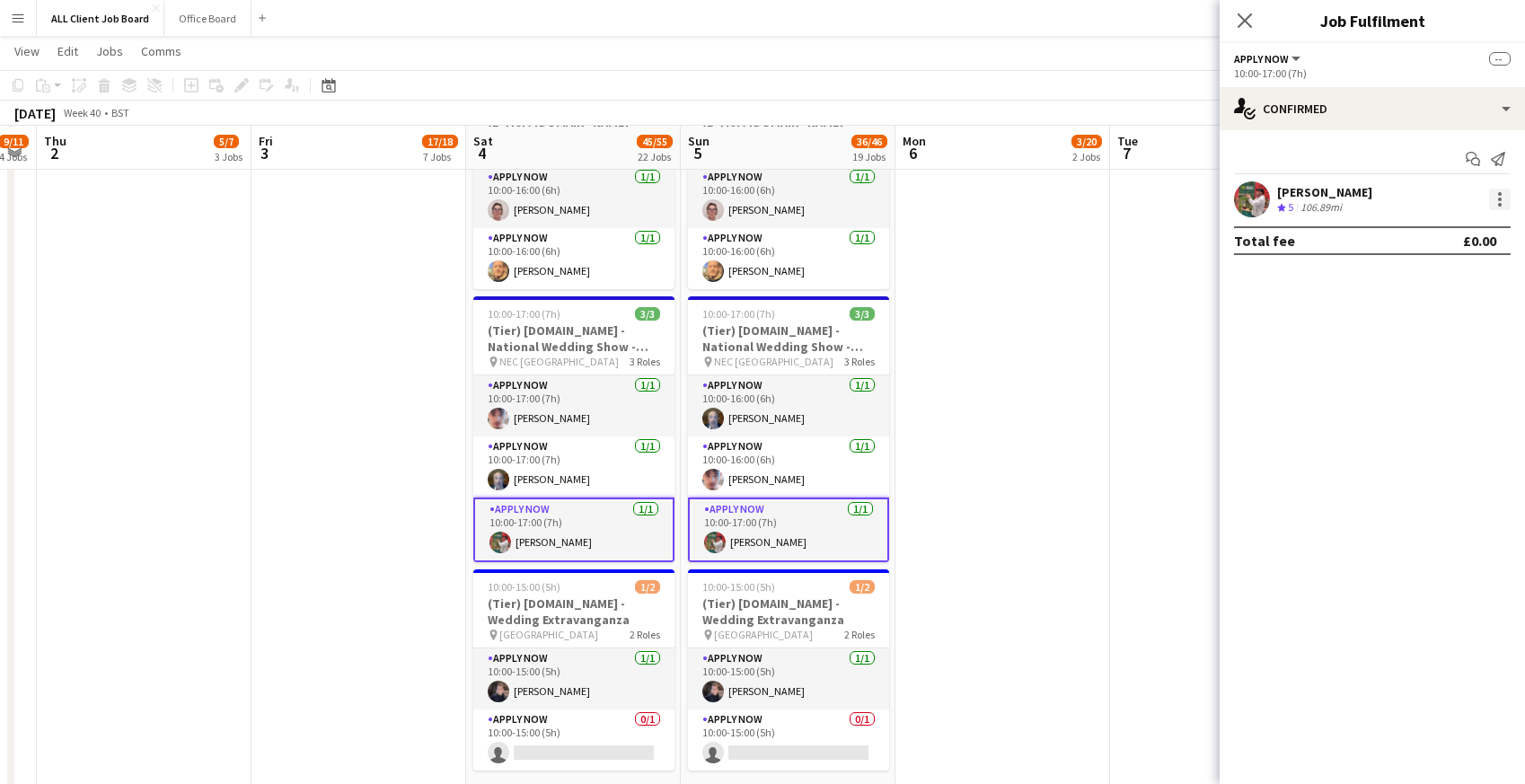
click at [1502, 188] on div at bounding box center [1500, 199] width 22 height 22
click at [1397, 365] on span "Remove" at bounding box center [1412, 361] width 54 height 15
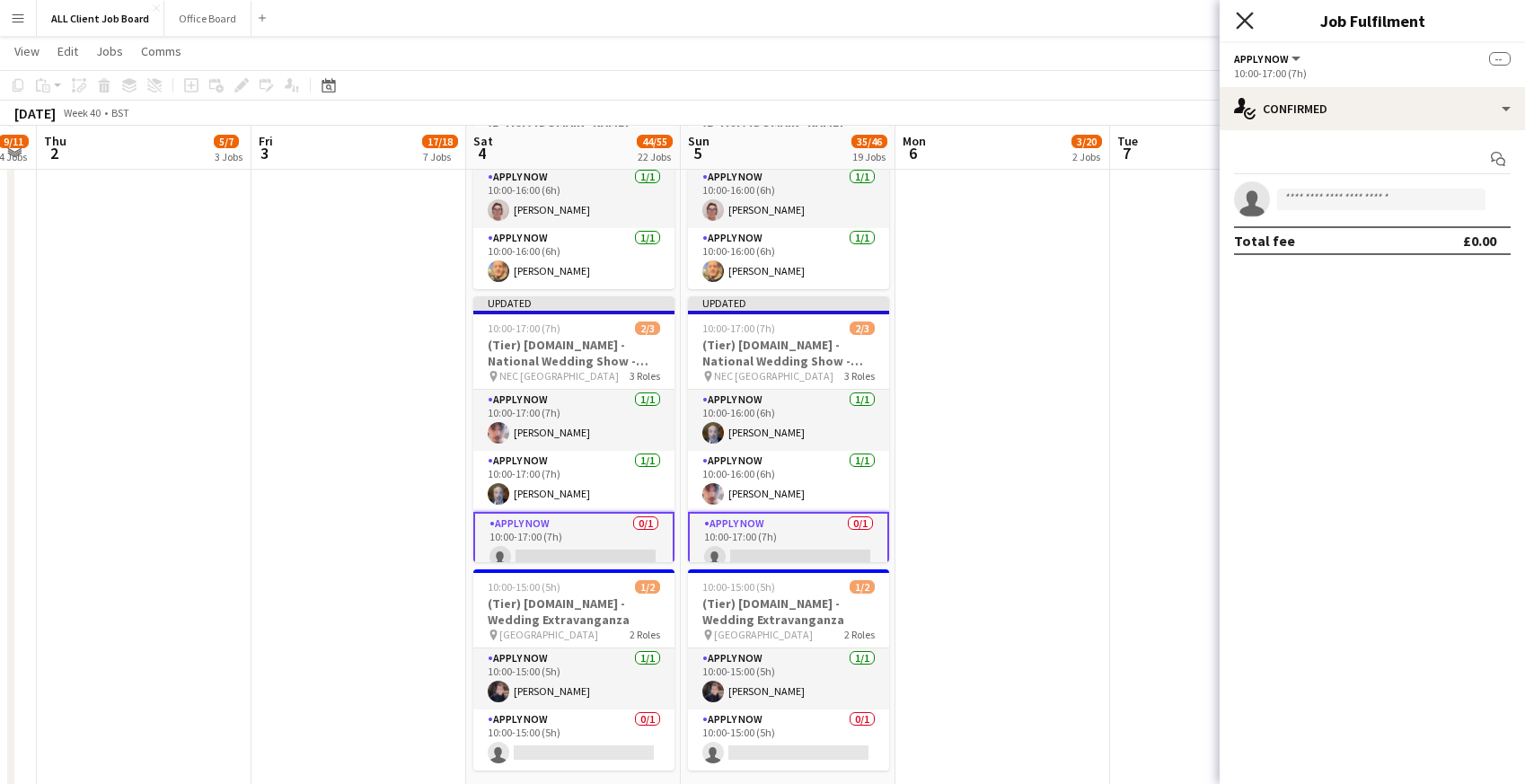
click at [1244, 14] on icon "Close pop-in" at bounding box center [1244, 20] width 17 height 17
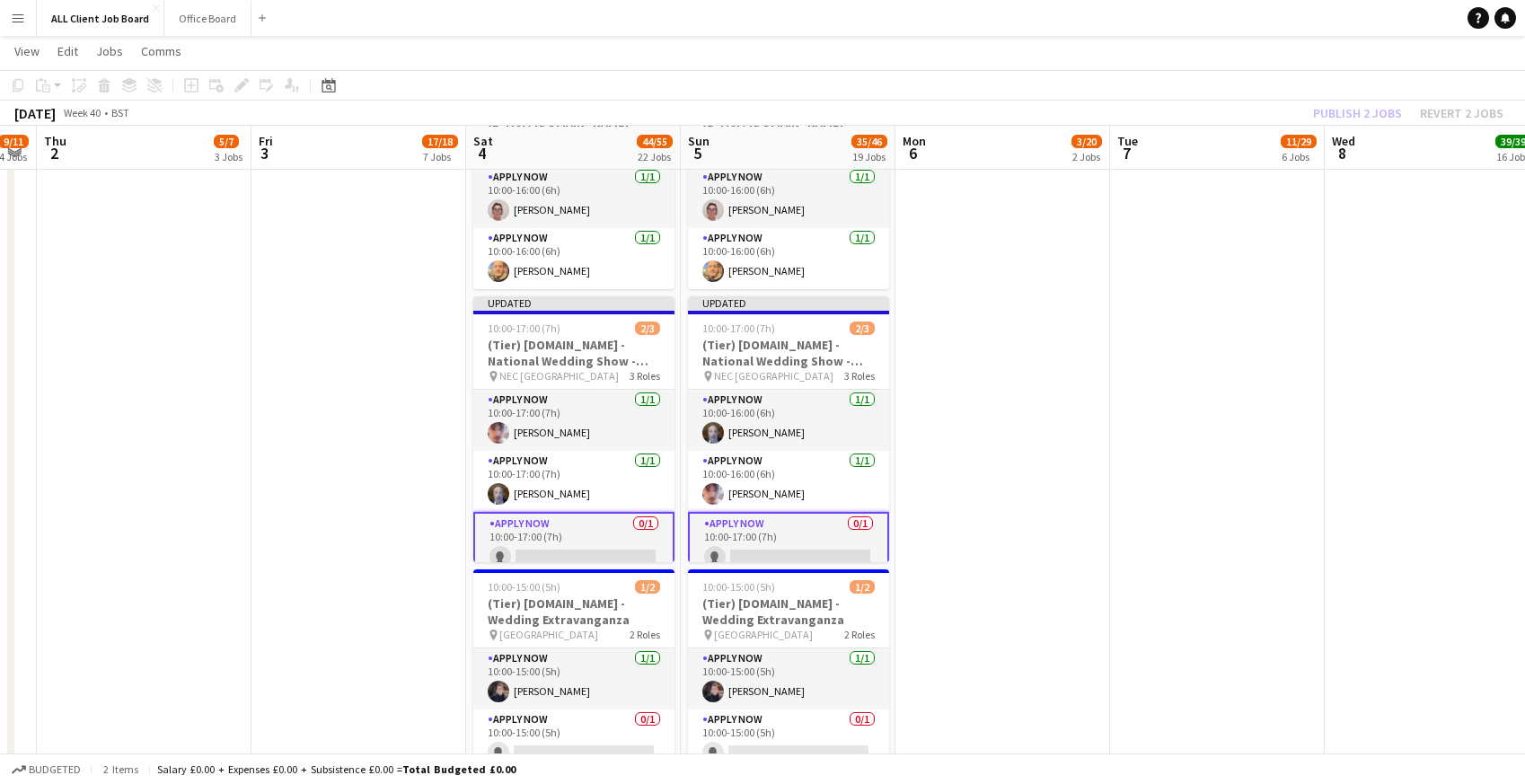
click at [1162, 27] on app-navbar "Menu Boards Boards Boards All jobs Status Workforce Workforce My Workforce Recr…" at bounding box center [762, 18] width 1525 height 36
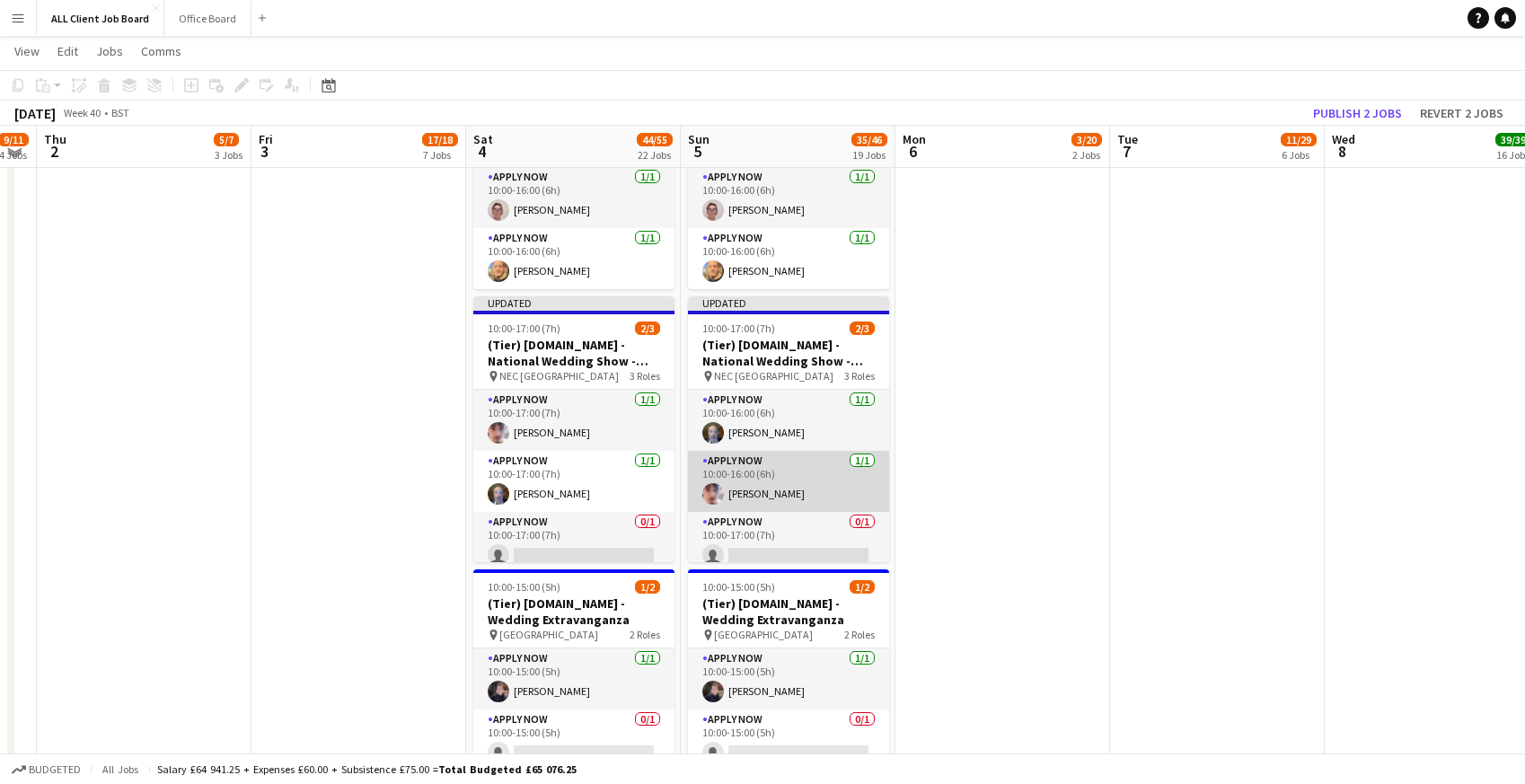
scroll to position [5459, 0]
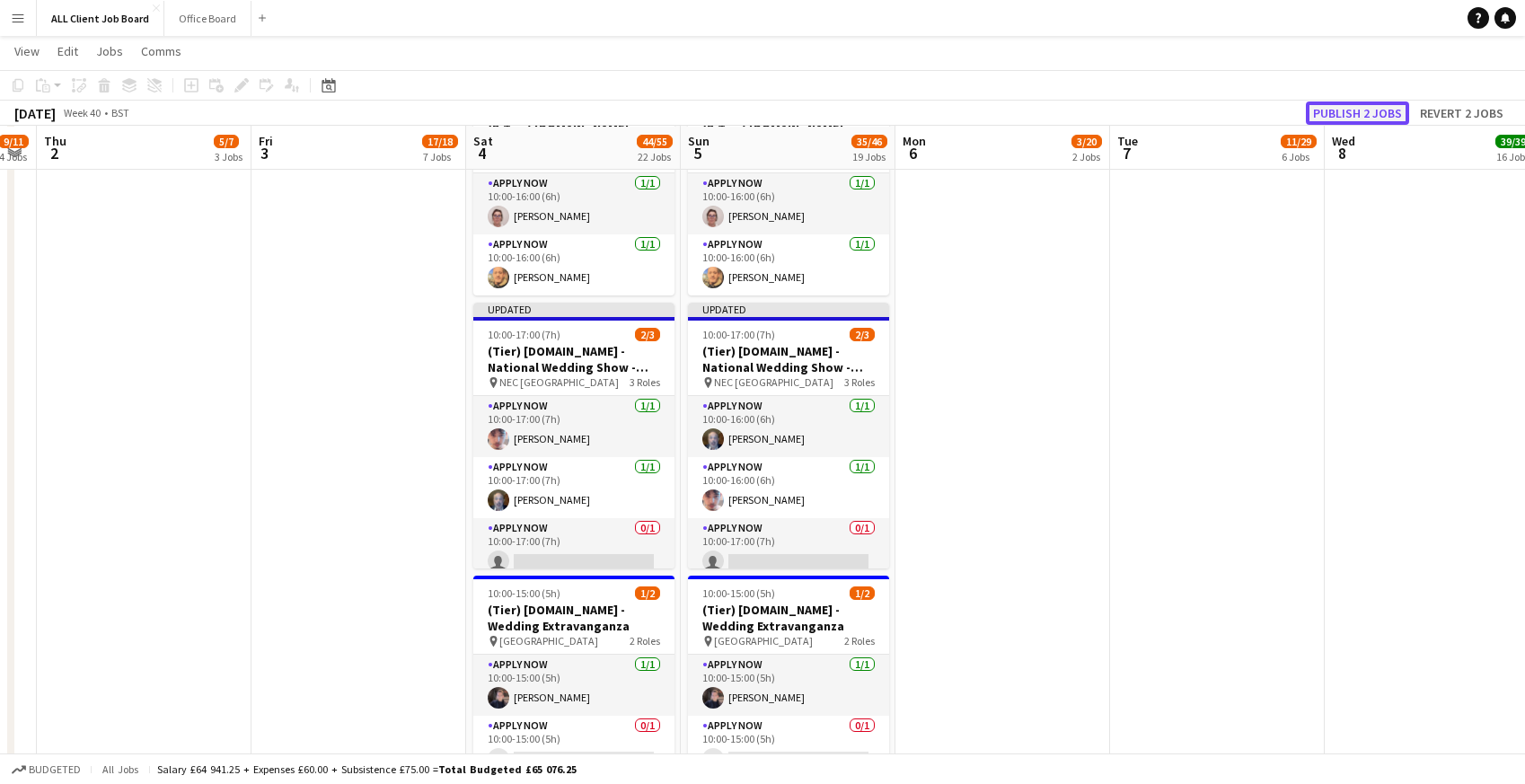
click at [1332, 110] on button "Publish 2 jobs" at bounding box center [1358, 113] width 104 height 23
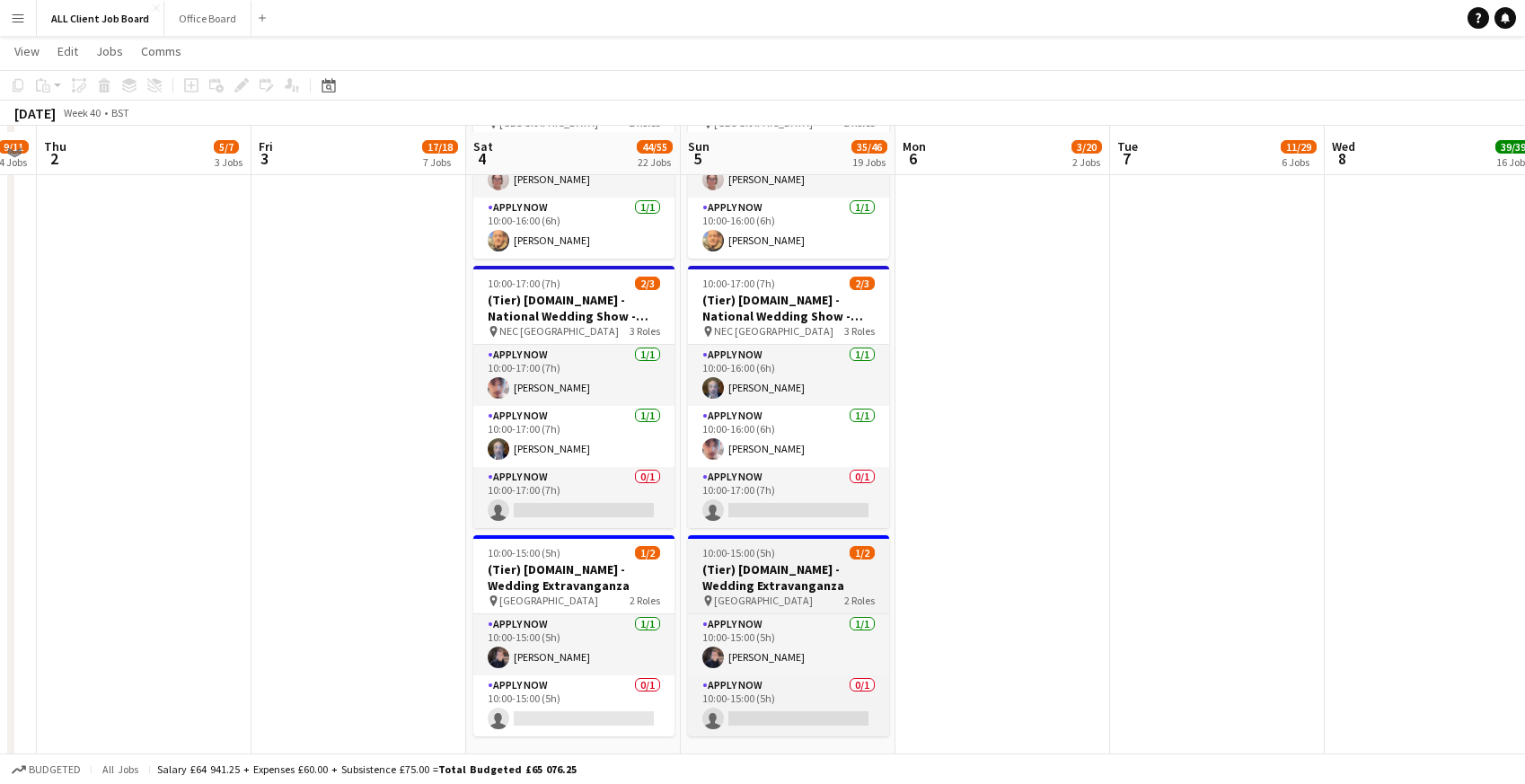
scroll to position [5501, 0]
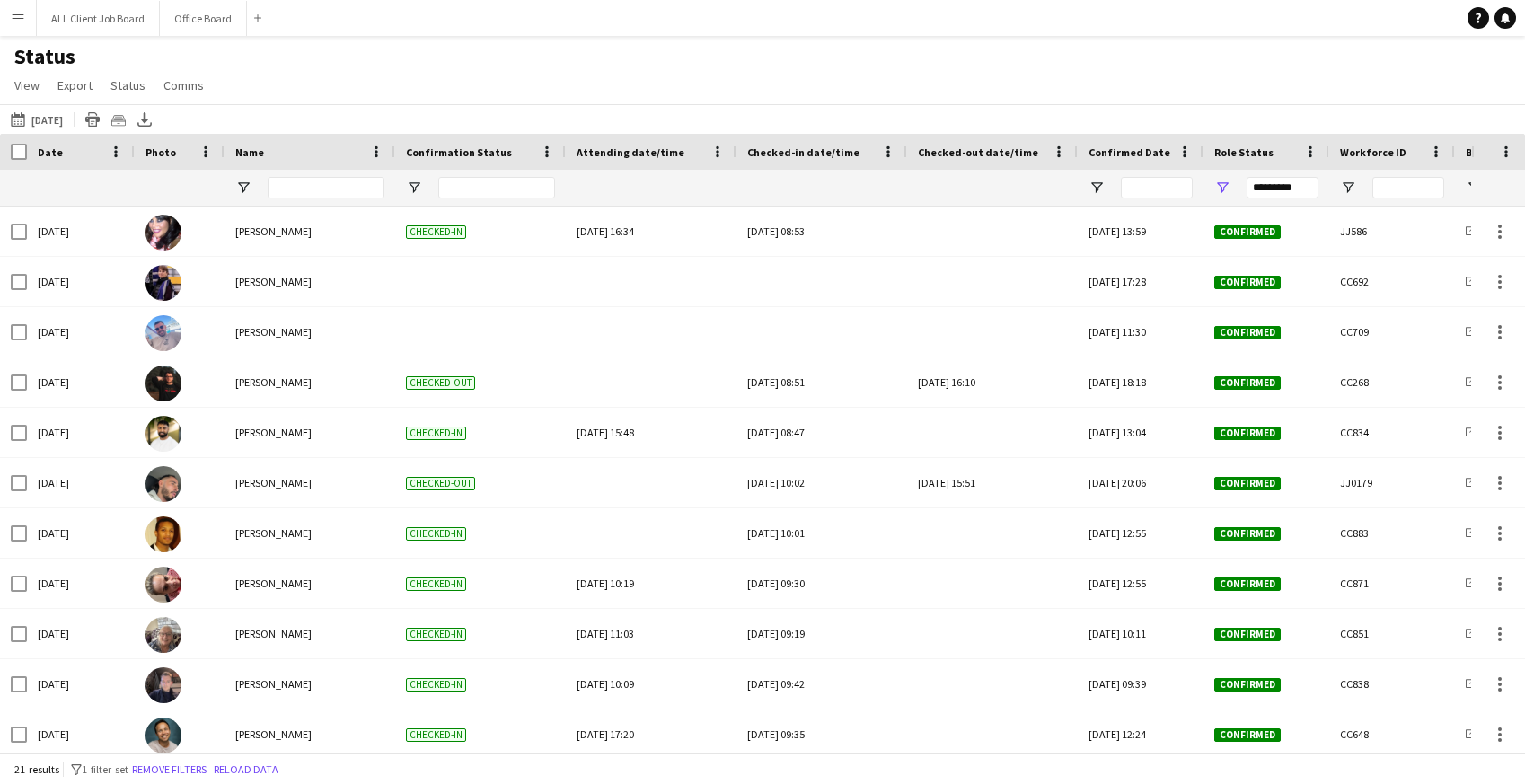
scroll to position [483, 0]
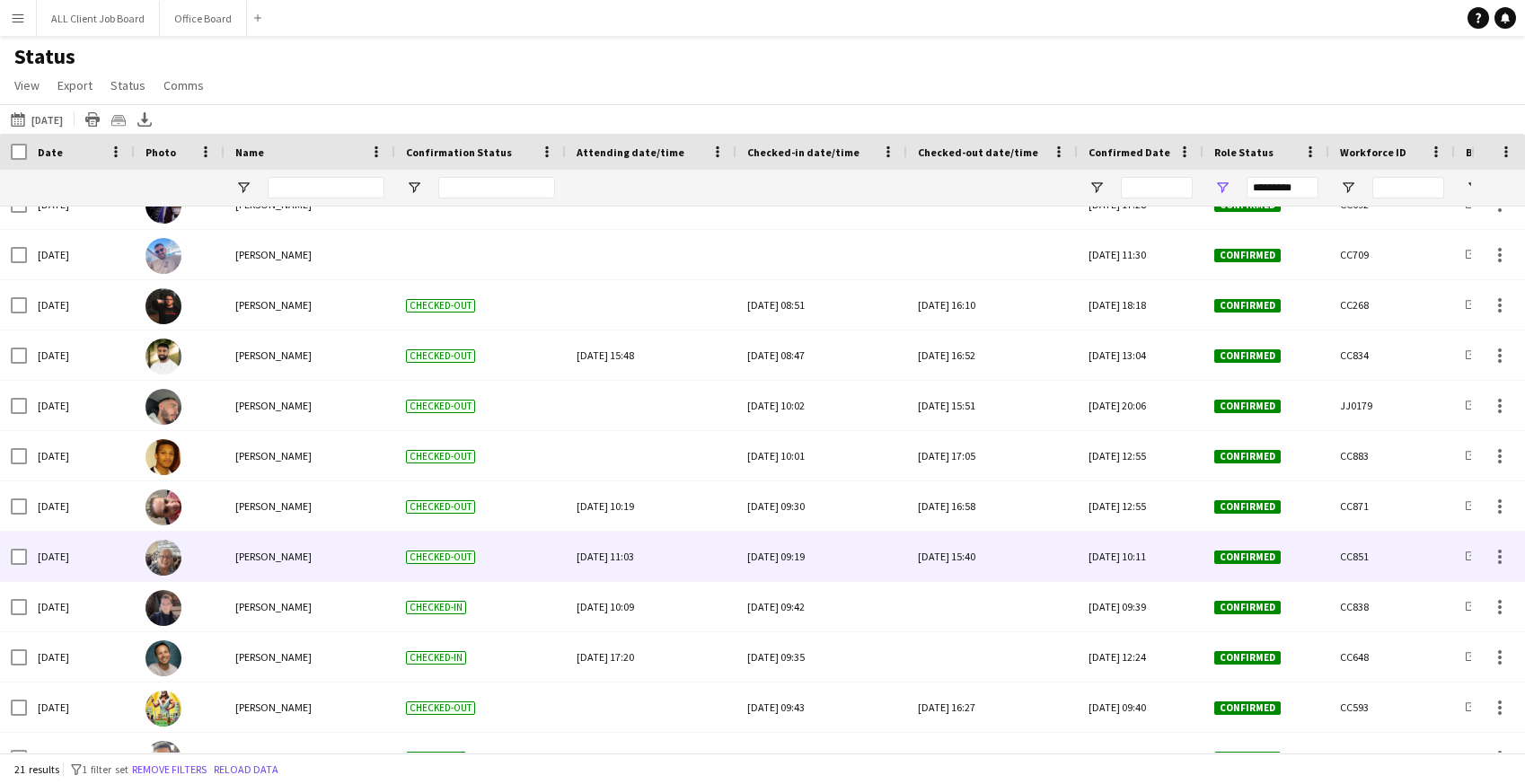
scroll to position [85, 0]
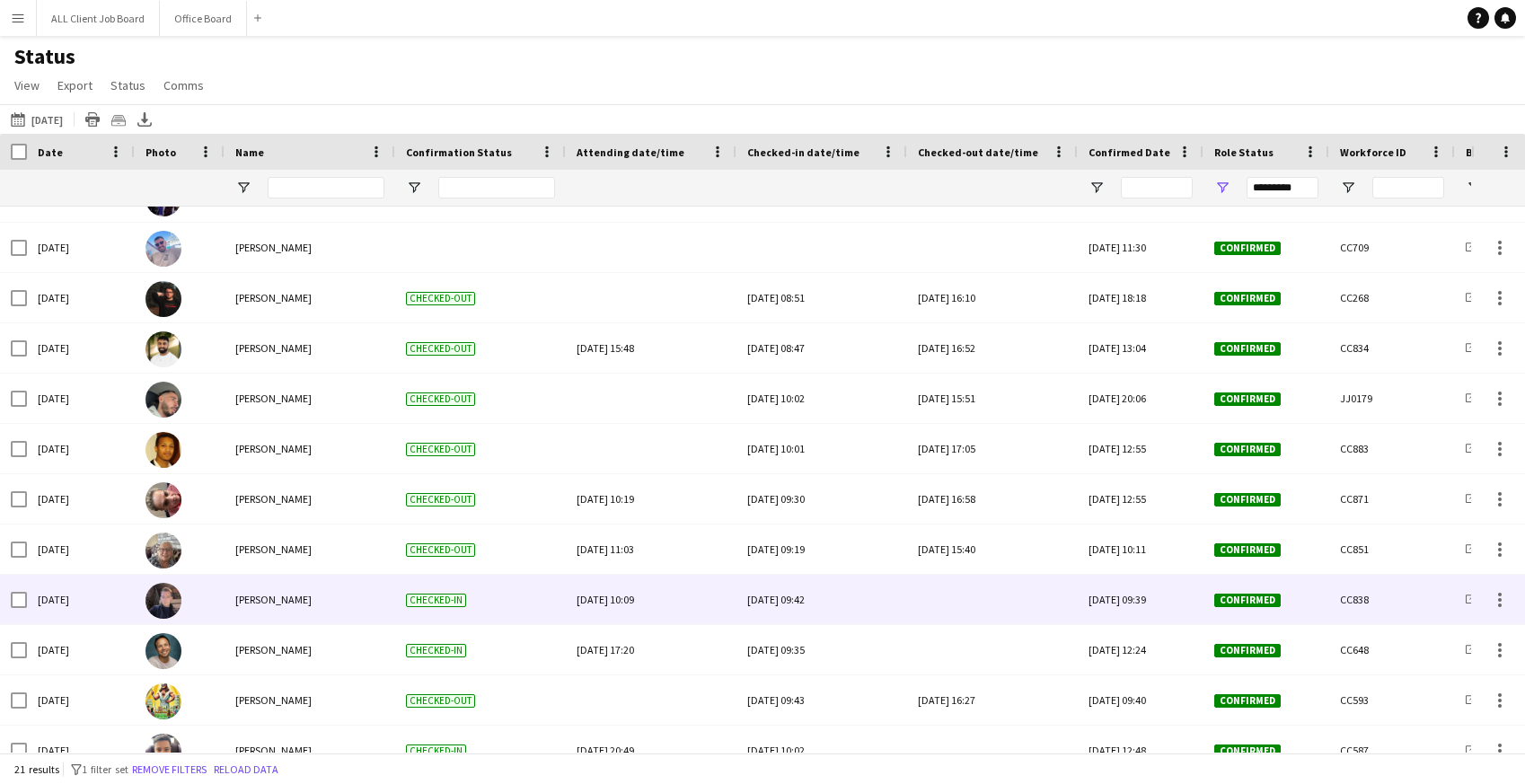
click at [965, 600] on div at bounding box center [993, 600] width 150 height 50
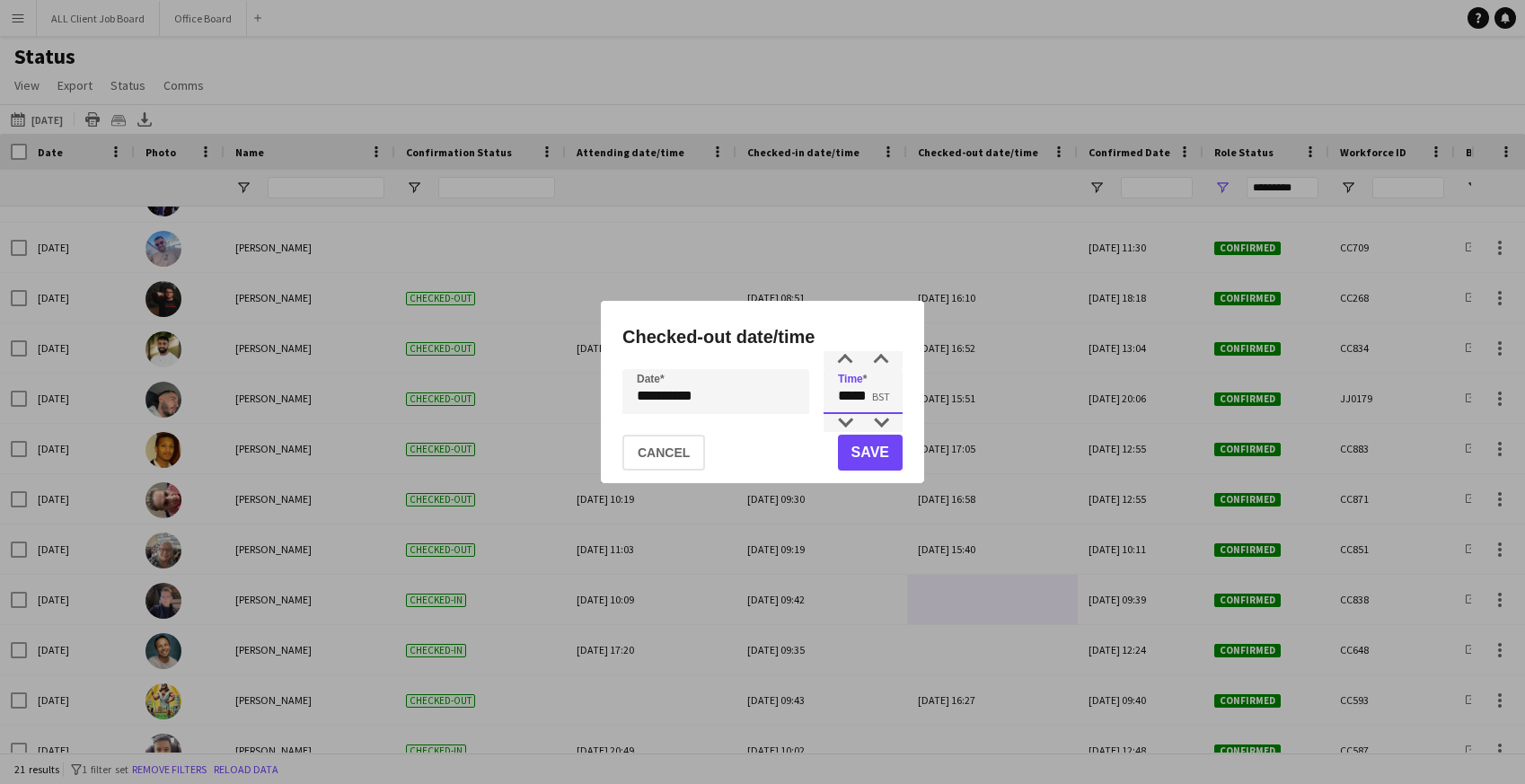
drag, startPoint x: 836, startPoint y: 394, endPoint x: 902, endPoint y: 398, distance: 66.1
click at [902, 398] on input "*****" at bounding box center [862, 391] width 79 height 45
type input "*****"
click at [879, 454] on button "Save" at bounding box center [870, 452] width 65 height 36
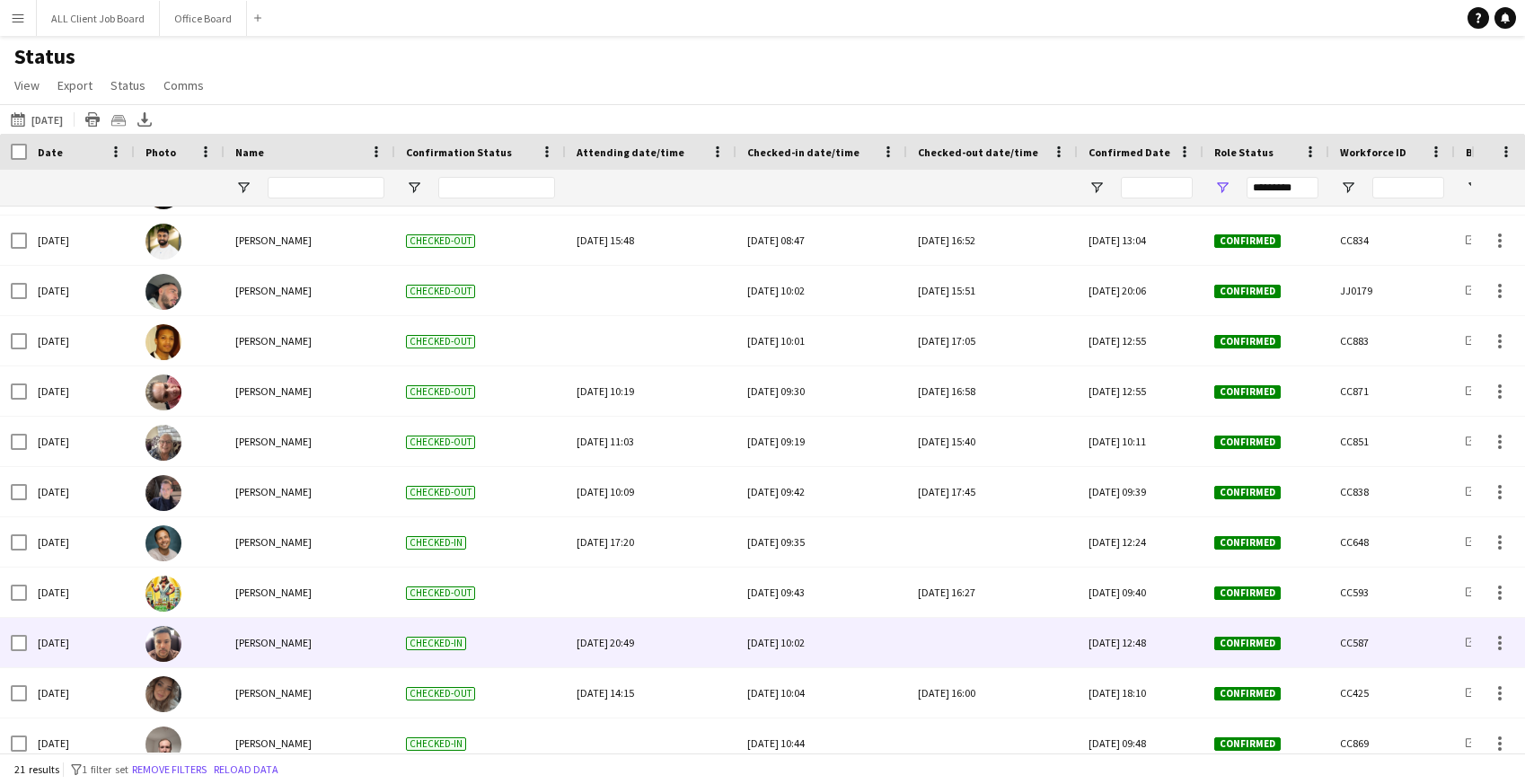
scroll to position [193, 0]
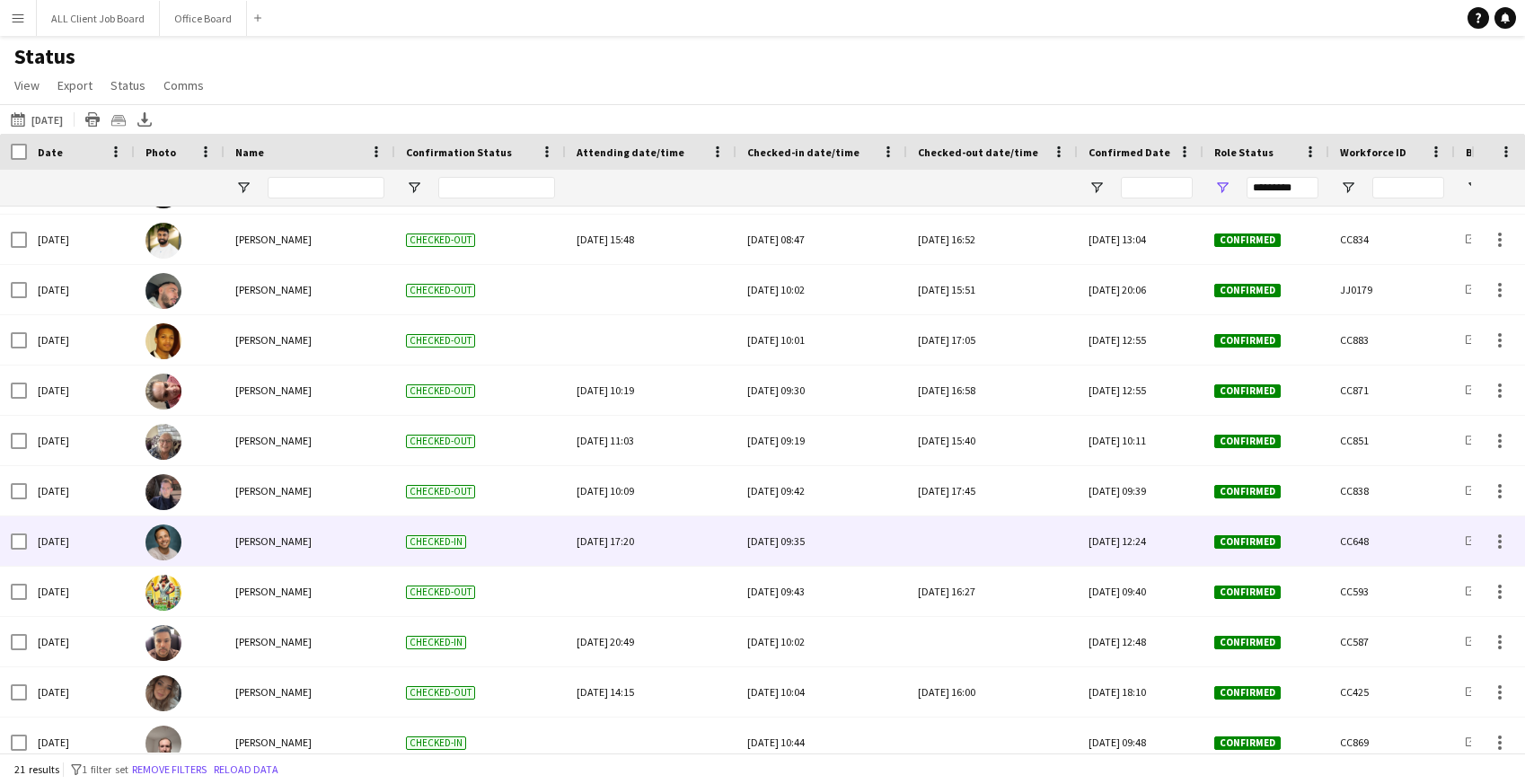
click at [969, 528] on div at bounding box center [993, 541] width 150 height 50
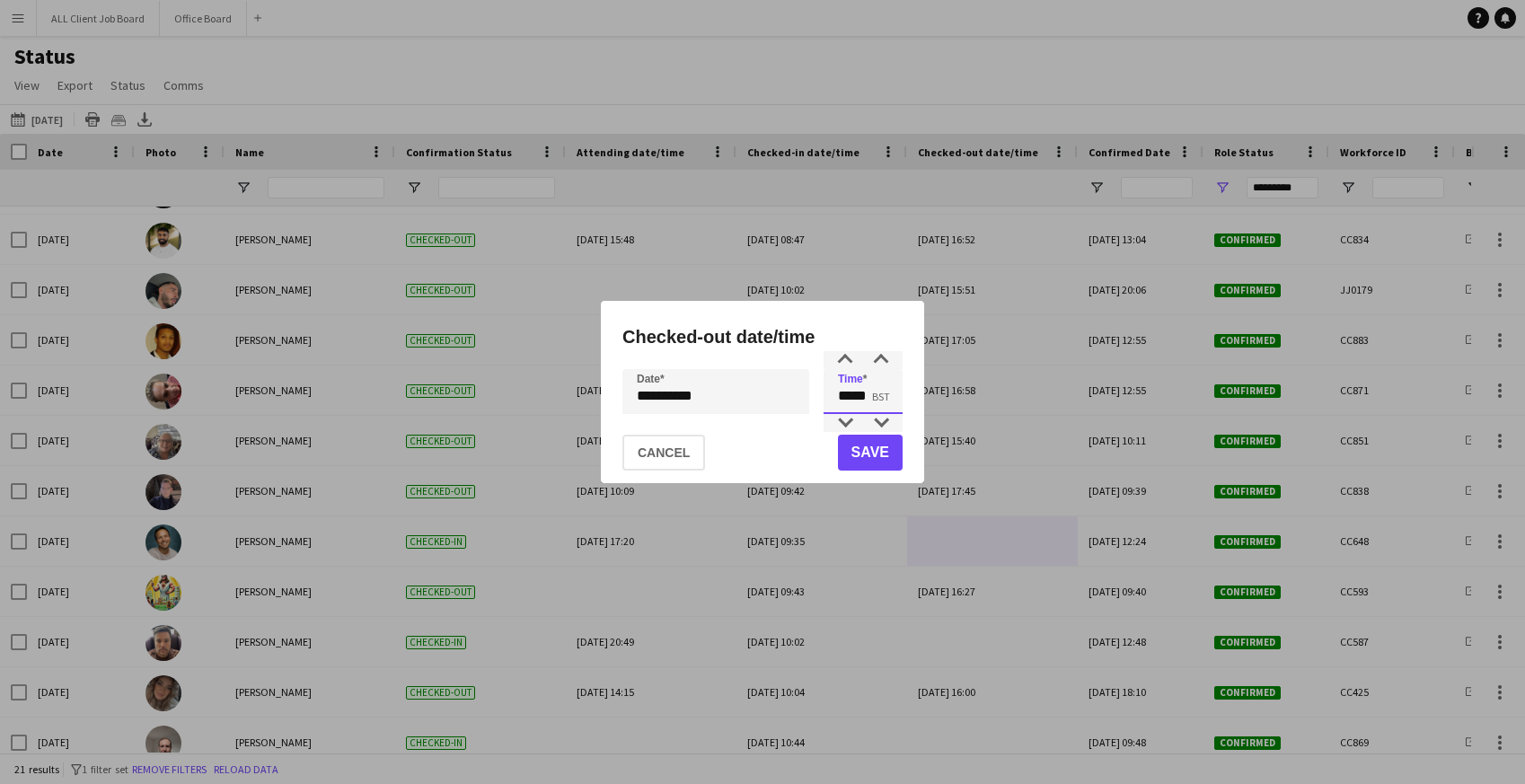
drag, startPoint x: 838, startPoint y: 398, endPoint x: 886, endPoint y: 397, distance: 48.0
click at [886, 397] on input "*****" at bounding box center [862, 391] width 79 height 45
type input "*****"
click at [881, 450] on button "Save" at bounding box center [870, 452] width 65 height 36
